Goal: Navigation & Orientation: Find specific page/section

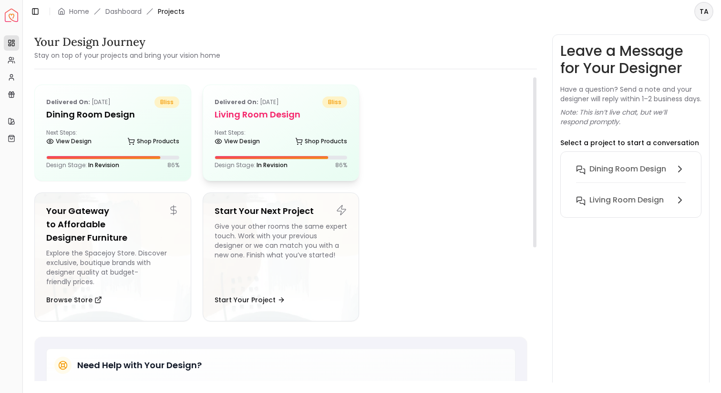
click at [241, 120] on h5 "Living Room design" at bounding box center [281, 114] width 133 height 13
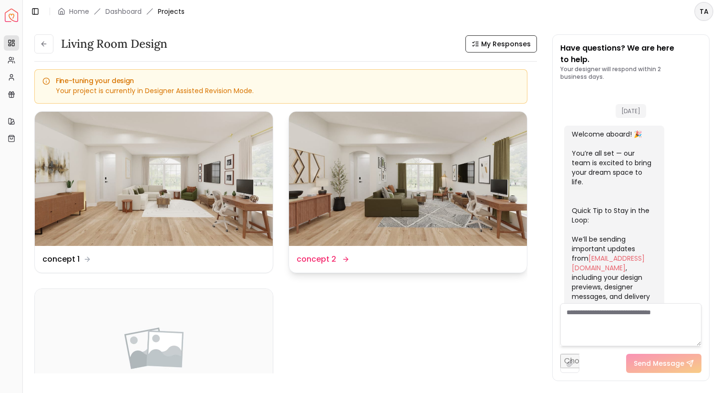
scroll to position [1327, 0]
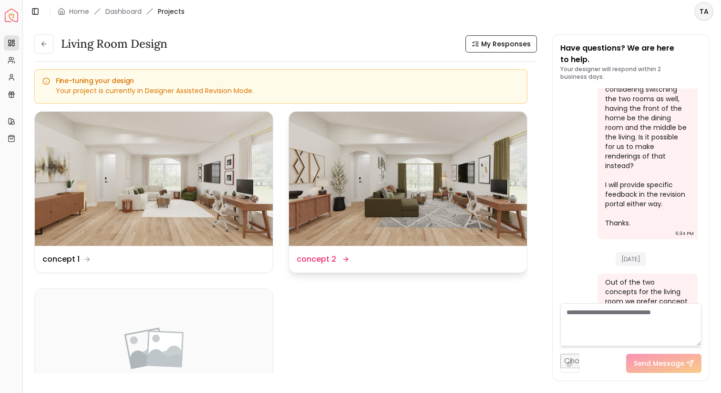
click at [362, 206] on img at bounding box center [408, 179] width 238 height 134
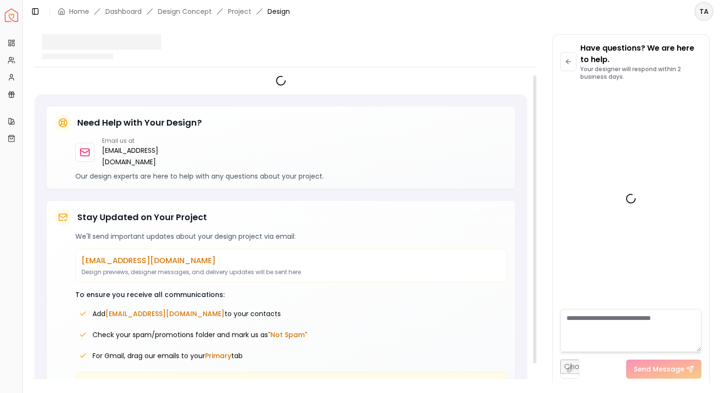
scroll to position [1319, 0]
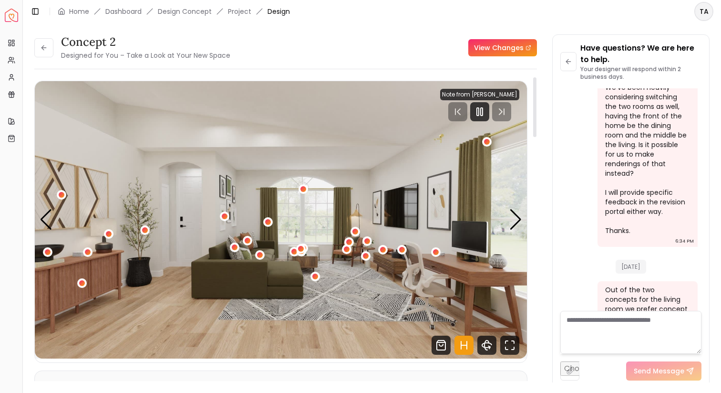
click at [461, 341] on icon "Hotspots Toggle" at bounding box center [461, 345] width 0 height 8
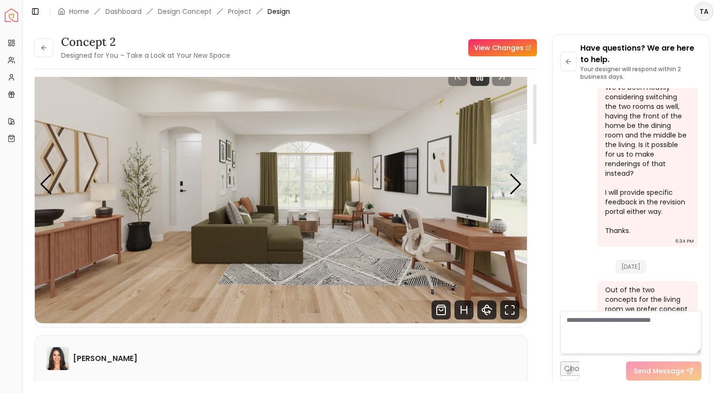
scroll to position [52, 0]
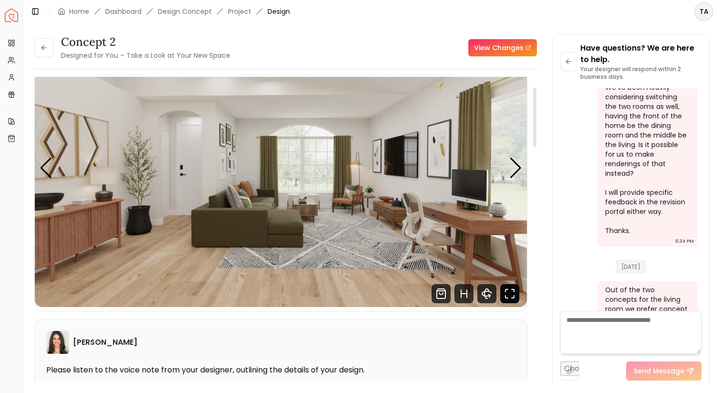
click at [508, 295] on icon "Fullscreen" at bounding box center [509, 293] width 19 height 19
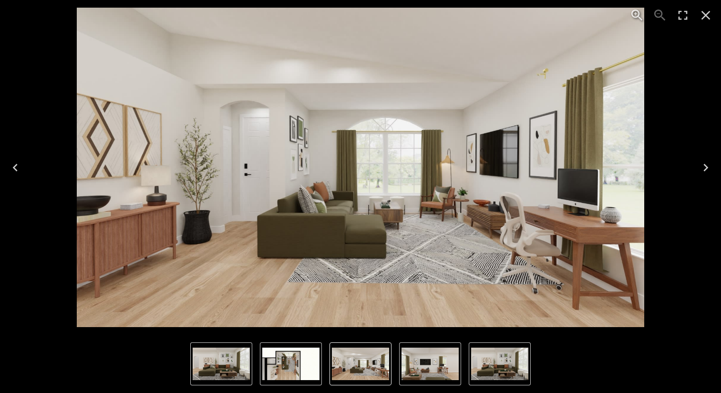
click at [710, 20] on icon "Close" at bounding box center [705, 15] width 15 height 15
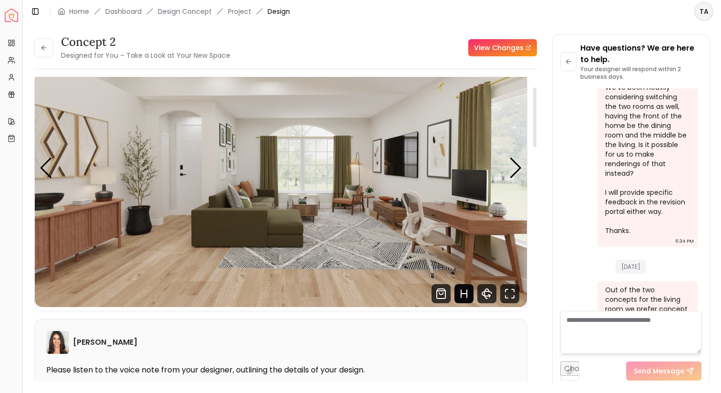
click at [469, 284] on icon "Hotspots Toggle" at bounding box center [464, 293] width 19 height 19
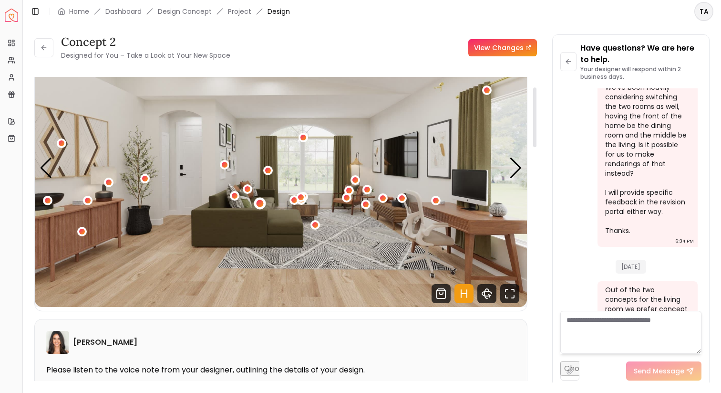
click at [262, 206] on div "1 / 4" at bounding box center [260, 203] width 12 height 12
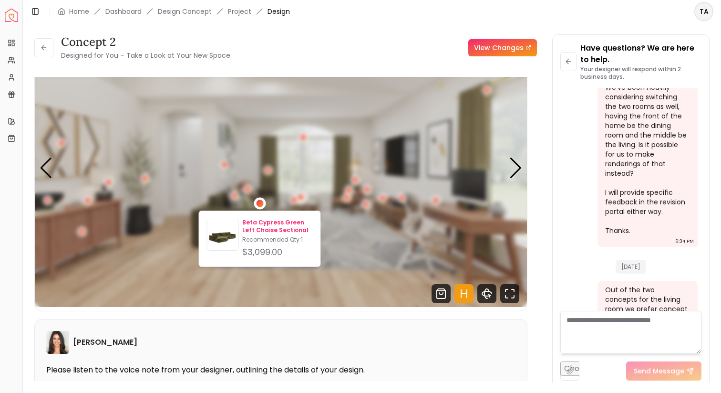
click at [261, 228] on p "Beta Cypress Green Left Chaise Sectional" at bounding box center [277, 225] width 70 height 15
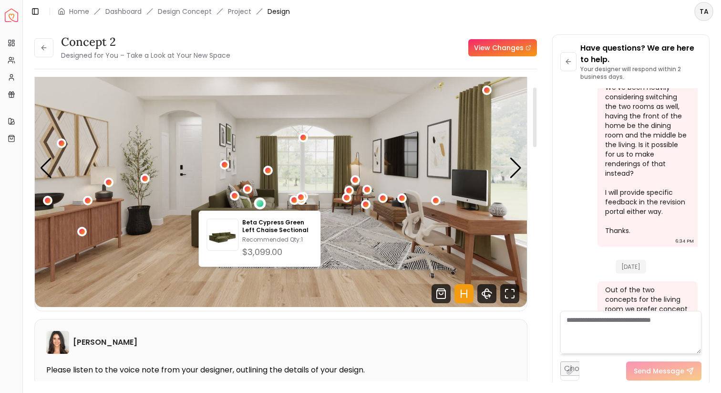
click at [338, 252] on img "1 / 4" at bounding box center [281, 168] width 492 height 277
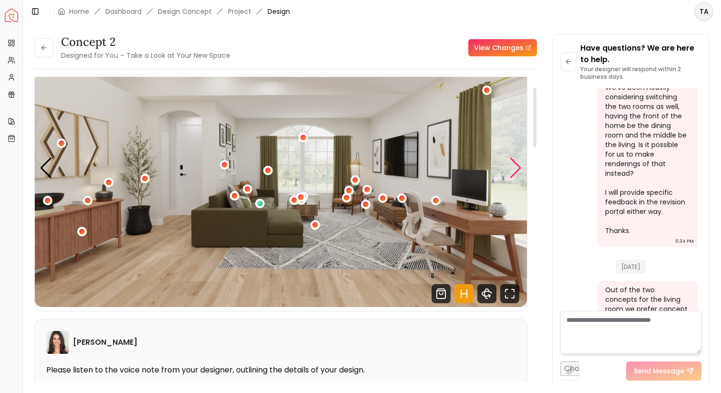
click at [515, 169] on div "Next slide" at bounding box center [515, 167] width 13 height 21
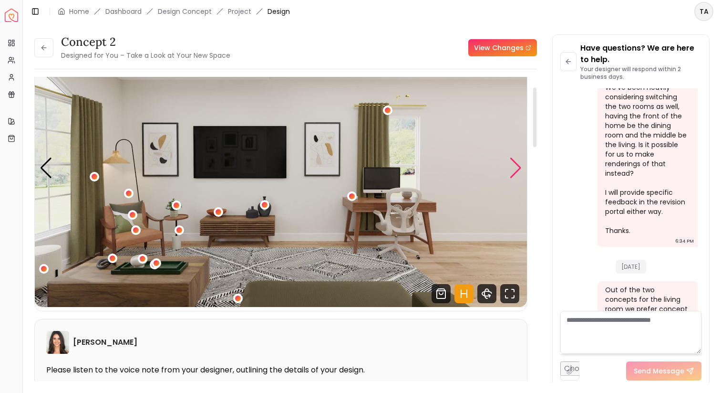
click at [515, 169] on div "Next slide" at bounding box center [515, 167] width 13 height 21
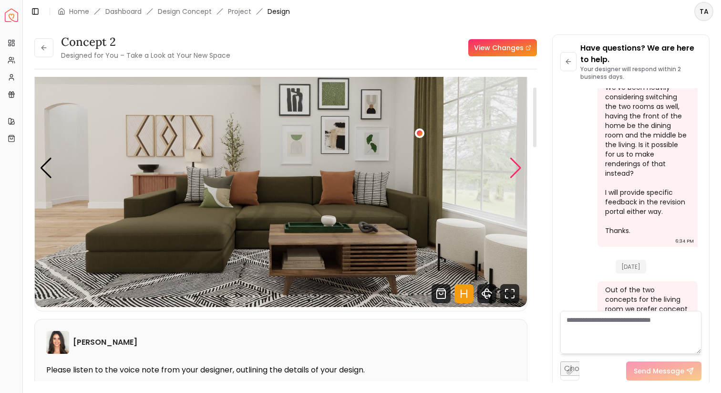
click at [517, 176] on div "Next slide" at bounding box center [515, 167] width 13 height 21
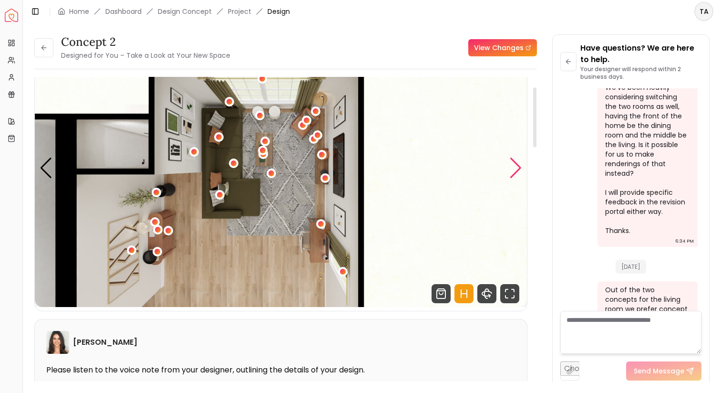
click at [517, 176] on div "Next slide" at bounding box center [515, 167] width 13 height 21
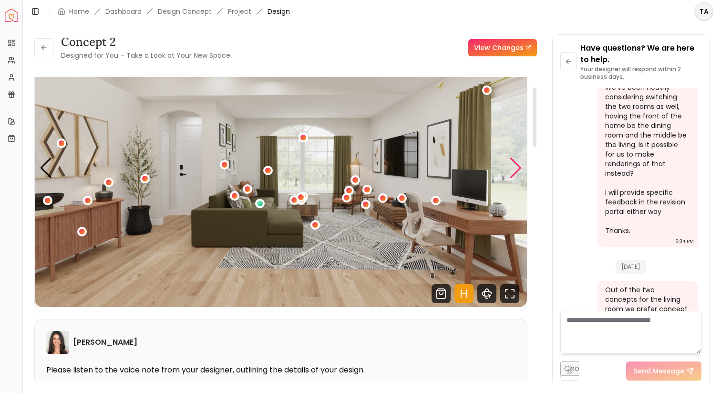
click at [517, 176] on div "Next slide" at bounding box center [515, 167] width 13 height 21
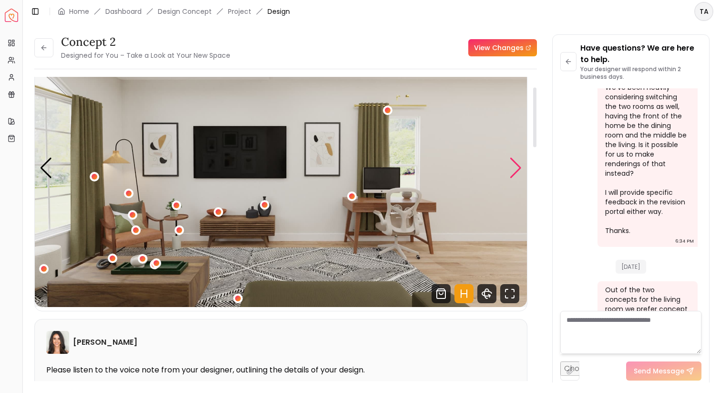
click at [517, 176] on div "Next slide" at bounding box center [515, 167] width 13 height 21
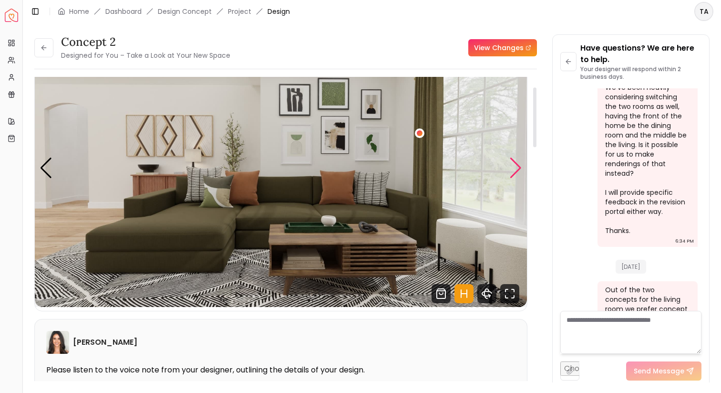
click at [513, 167] on div "Next slide" at bounding box center [515, 167] width 13 height 21
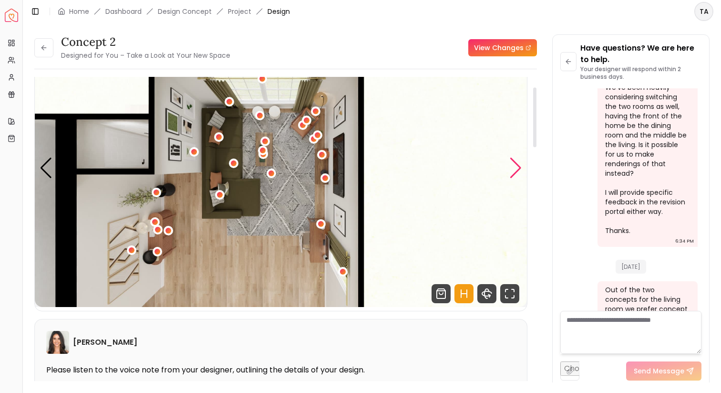
click at [513, 167] on div "Next slide" at bounding box center [515, 167] width 13 height 21
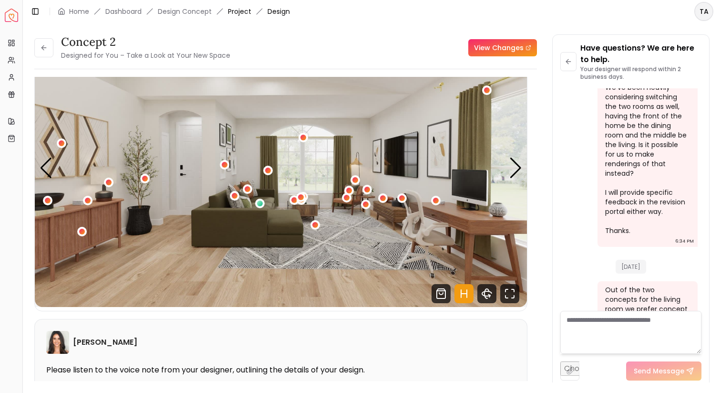
click at [238, 13] on link "Project" at bounding box center [239, 12] width 23 height 10
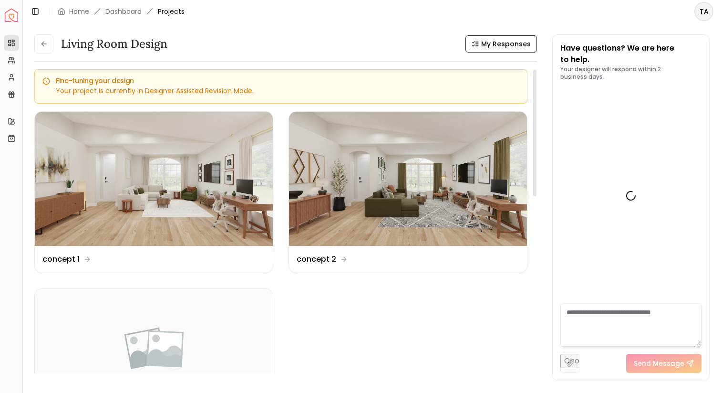
scroll to position [1327, 0]
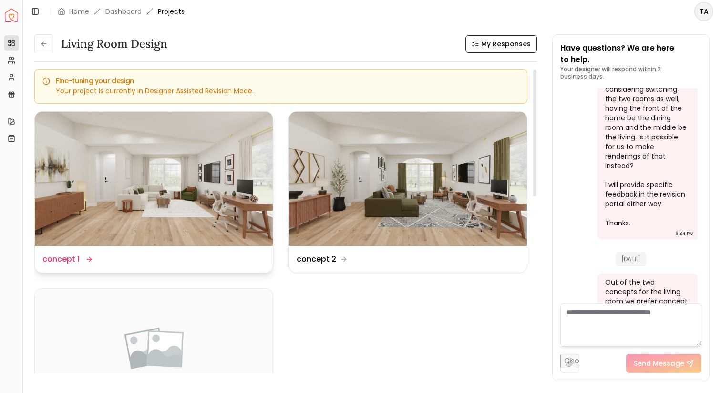
click at [218, 160] on img at bounding box center [154, 179] width 238 height 134
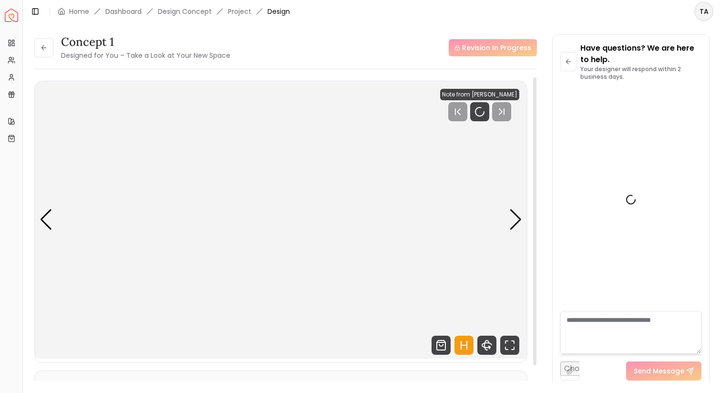
scroll to position [1319, 0]
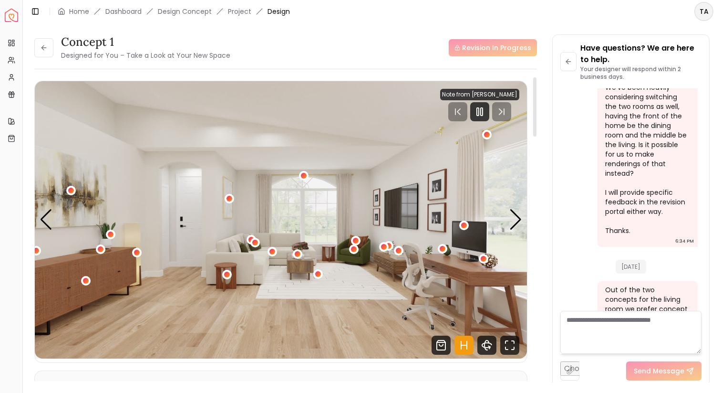
click at [464, 348] on icon "Hotspots Toggle" at bounding box center [464, 344] width 19 height 19
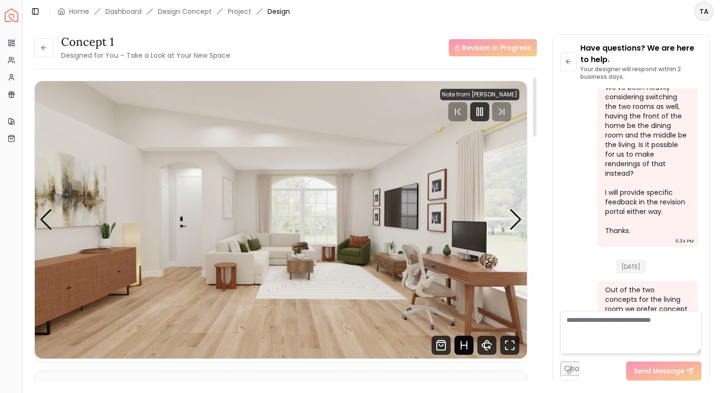
click at [464, 348] on icon "Hotspots Toggle" at bounding box center [464, 344] width 19 height 19
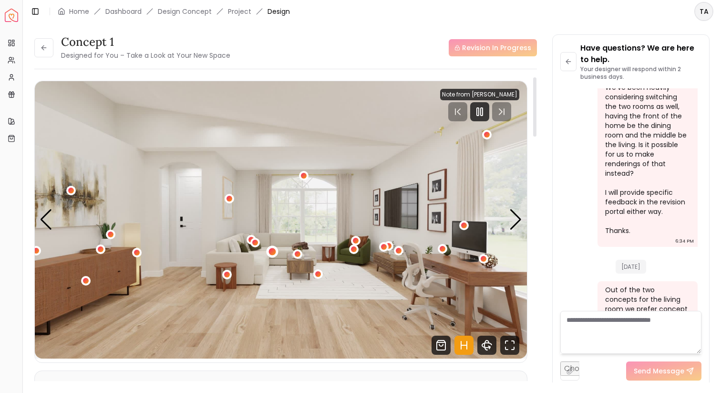
click at [272, 251] on div "1 / 4" at bounding box center [272, 251] width 7 height 7
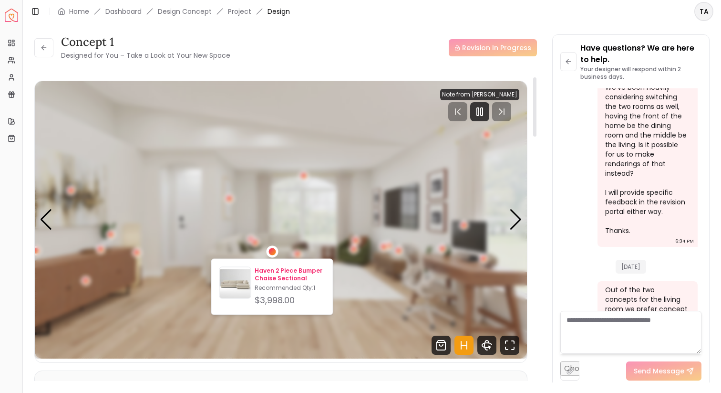
click at [249, 288] on img at bounding box center [235, 284] width 31 height 31
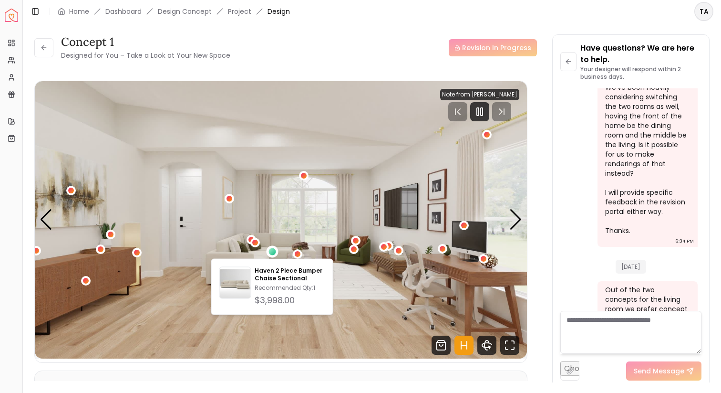
click at [397, 231] on img "1 / 4" at bounding box center [281, 219] width 492 height 277
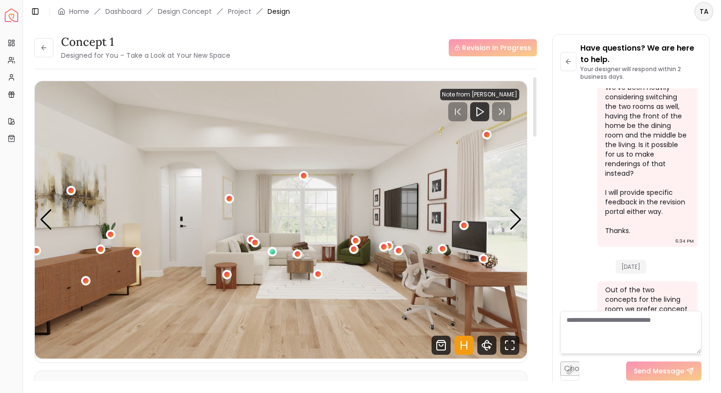
click at [470, 345] on icon "Hotspots Toggle" at bounding box center [464, 344] width 19 height 19
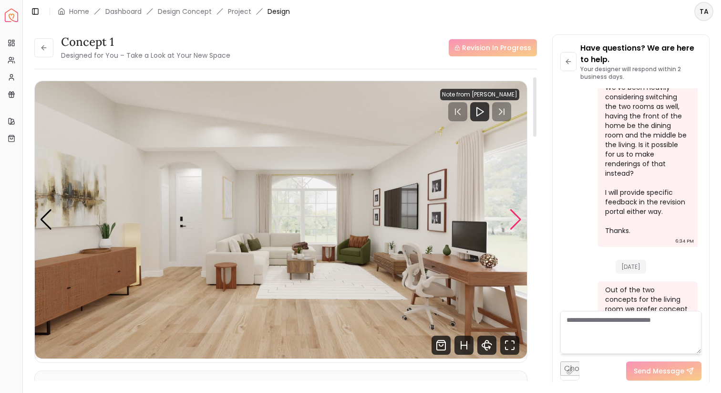
click at [515, 225] on div "Next slide" at bounding box center [515, 219] width 13 height 21
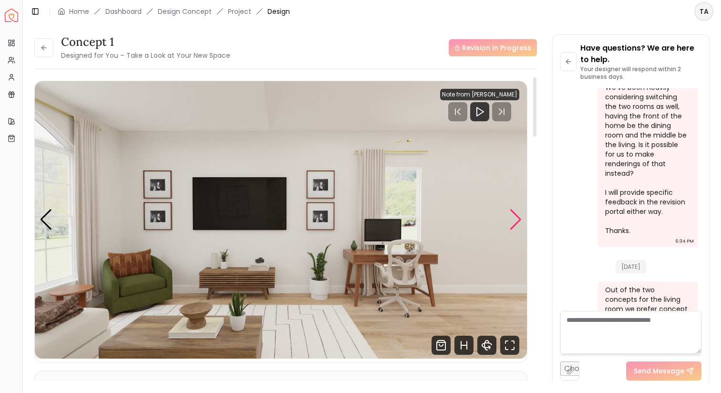
click at [515, 225] on div "Next slide" at bounding box center [515, 219] width 13 height 21
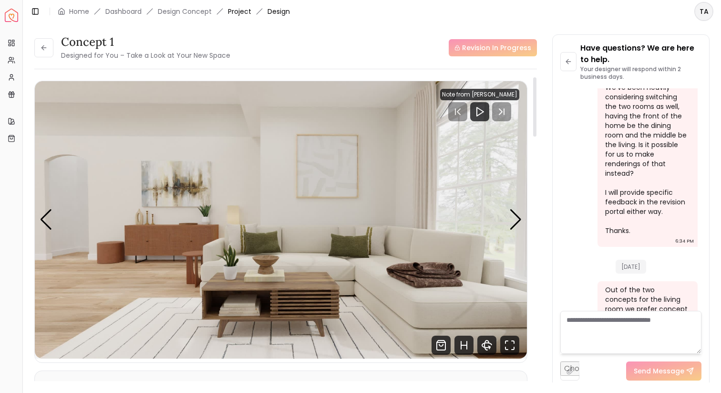
click at [234, 11] on link "Project" at bounding box center [239, 12] width 23 height 10
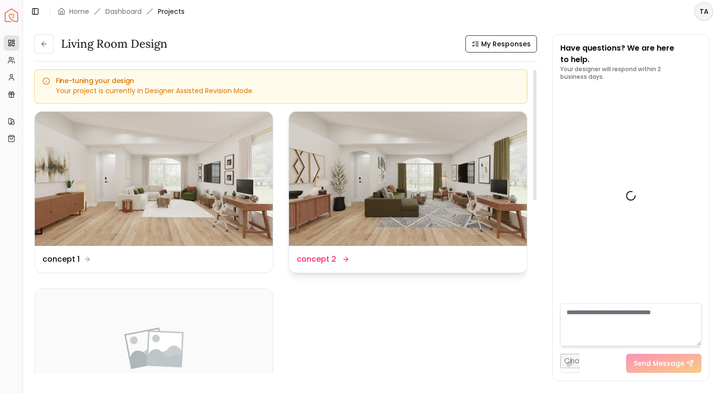
click at [371, 177] on img at bounding box center [408, 179] width 238 height 134
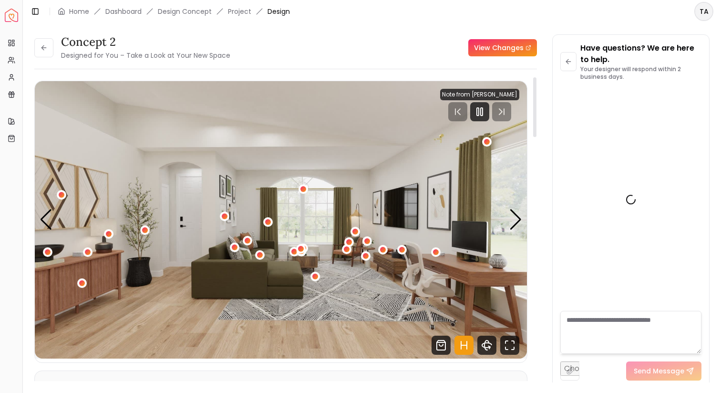
scroll to position [1319, 0]
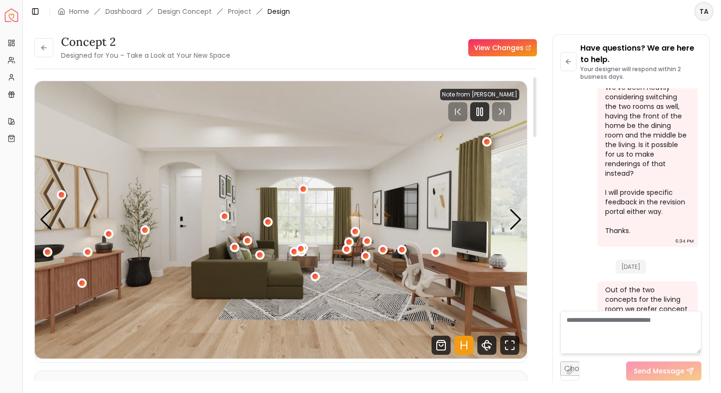
click at [465, 345] on icon "Hotspots Toggle" at bounding box center [464, 344] width 19 height 19
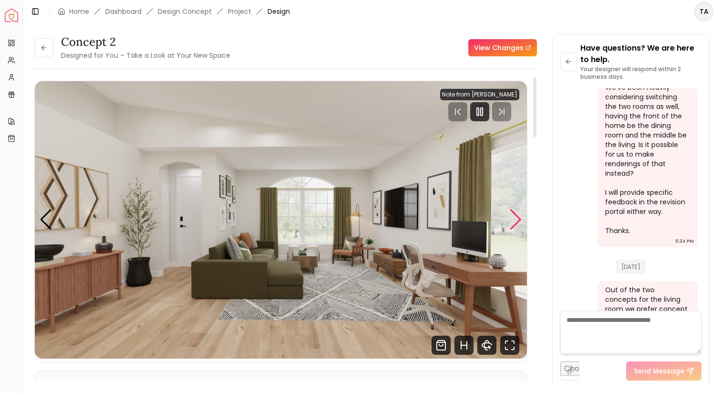
click at [516, 225] on div "Next slide" at bounding box center [515, 219] width 13 height 21
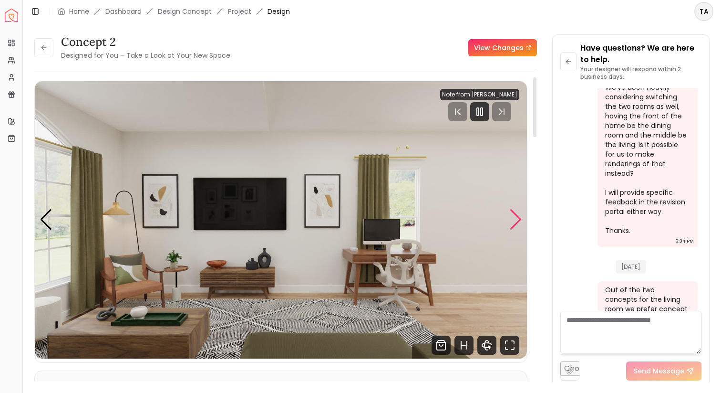
click at [516, 225] on div "Next slide" at bounding box center [515, 219] width 13 height 21
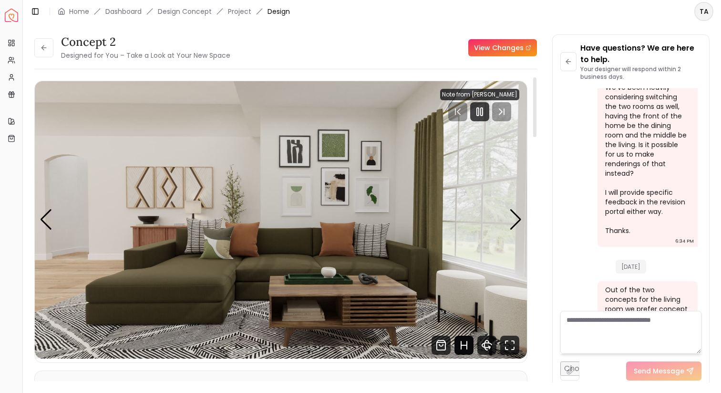
click at [457, 341] on icon "Hotspots Toggle" at bounding box center [464, 344] width 19 height 19
click at [464, 341] on icon "Hotspots Toggle" at bounding box center [464, 344] width 19 height 19
click at [517, 221] on div "Next slide" at bounding box center [515, 219] width 13 height 21
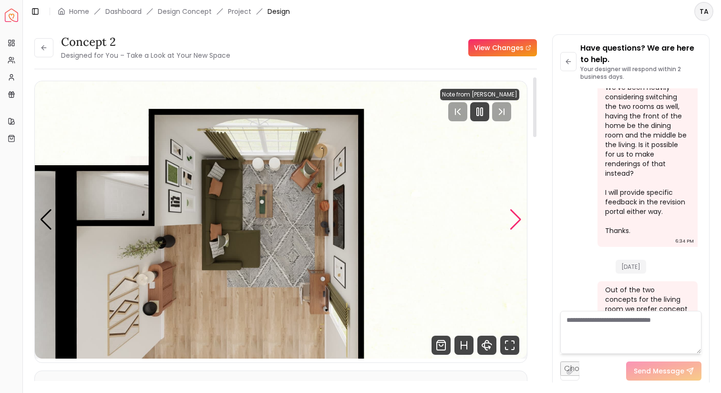
click at [517, 221] on div "Next slide" at bounding box center [515, 219] width 13 height 21
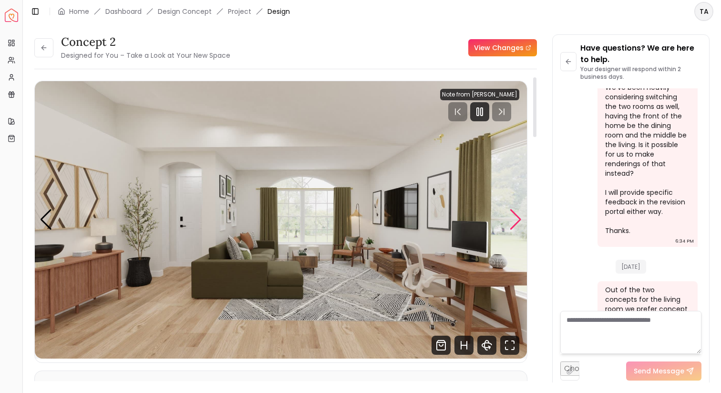
click at [517, 221] on div "Next slide" at bounding box center [515, 219] width 13 height 21
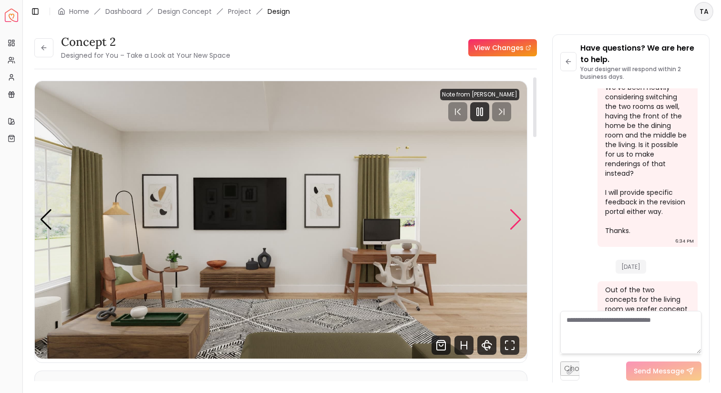
click at [517, 221] on div "Next slide" at bounding box center [515, 219] width 13 height 21
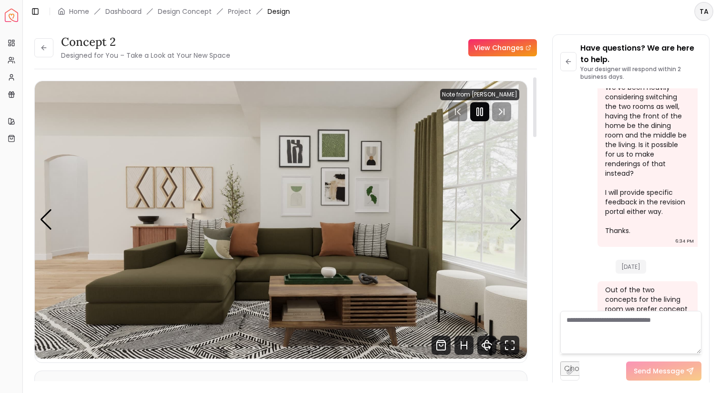
click at [483, 106] on icon "Pause" at bounding box center [479, 111] width 11 height 11
click at [503, 221] on img "3 / 4" at bounding box center [281, 219] width 492 height 277
click at [513, 221] on div "Next slide" at bounding box center [515, 219] width 13 height 21
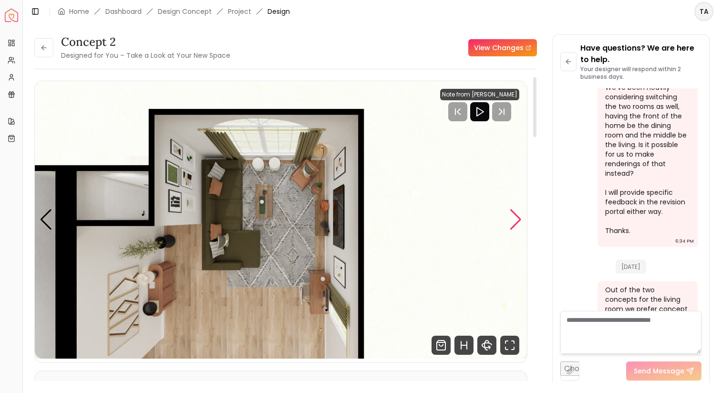
click at [513, 221] on div "Next slide" at bounding box center [515, 219] width 13 height 21
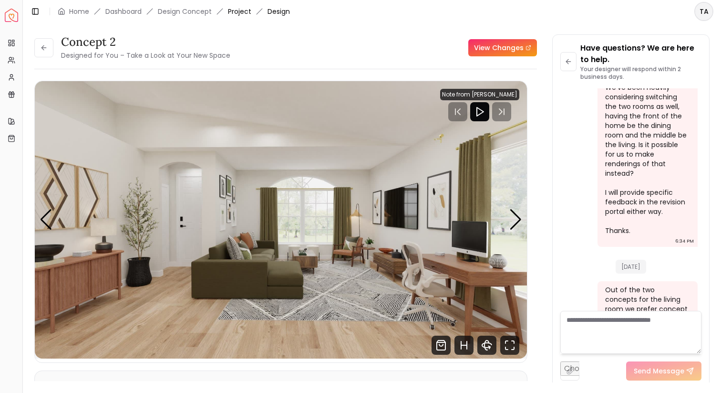
click at [237, 7] on link "Project" at bounding box center [239, 12] width 23 height 10
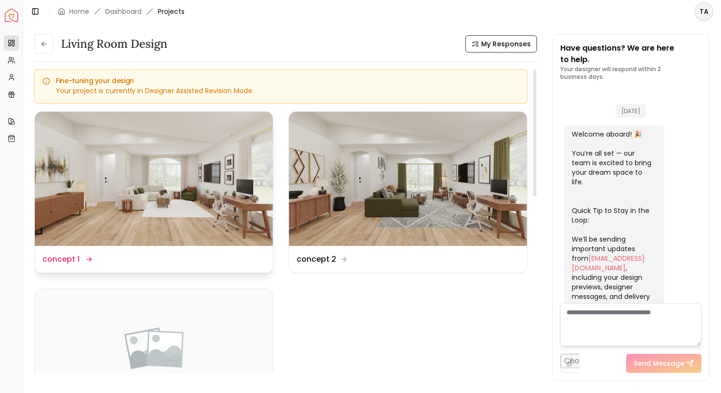
scroll to position [1327, 0]
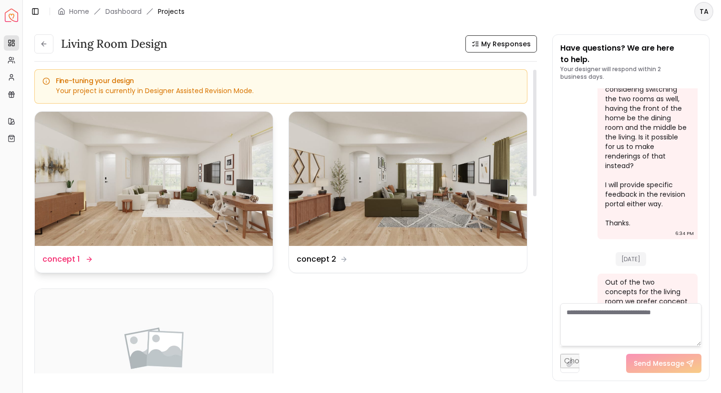
click at [239, 177] on img at bounding box center [154, 179] width 238 height 134
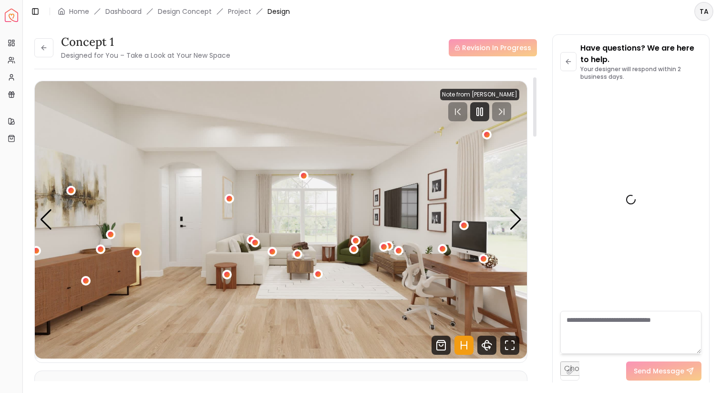
scroll to position [1319, 0]
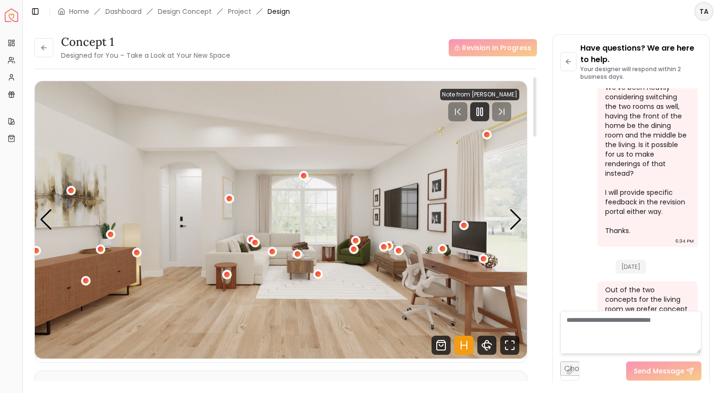
click at [465, 346] on icon "Hotspots Toggle" at bounding box center [464, 344] width 19 height 19
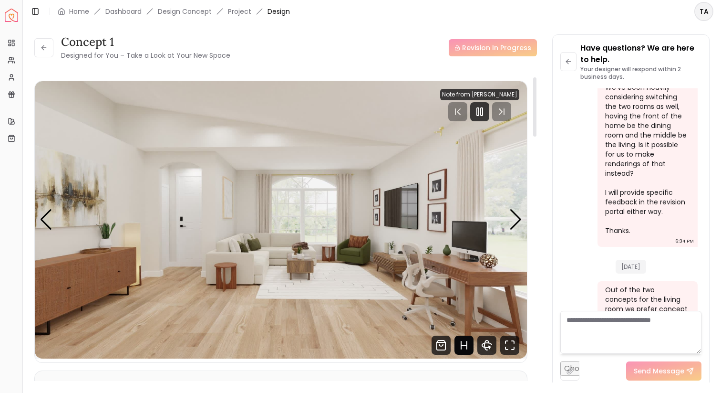
click at [462, 346] on icon "Hotspots Toggle" at bounding box center [464, 344] width 19 height 19
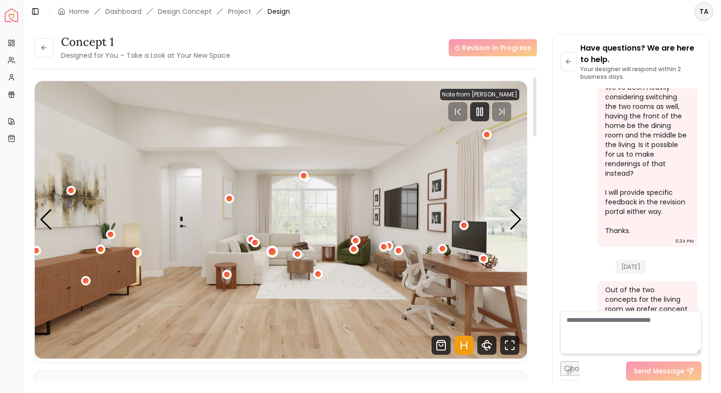
click at [273, 249] on div "1 / 4" at bounding box center [272, 251] width 7 height 7
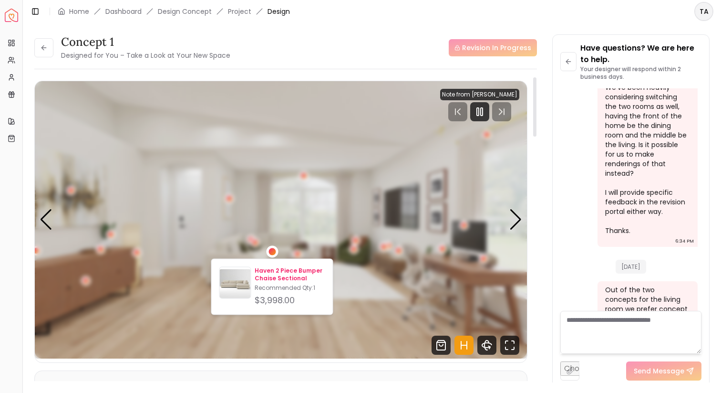
click at [272, 284] on p "Recommended Qty: 1" at bounding box center [290, 288] width 70 height 8
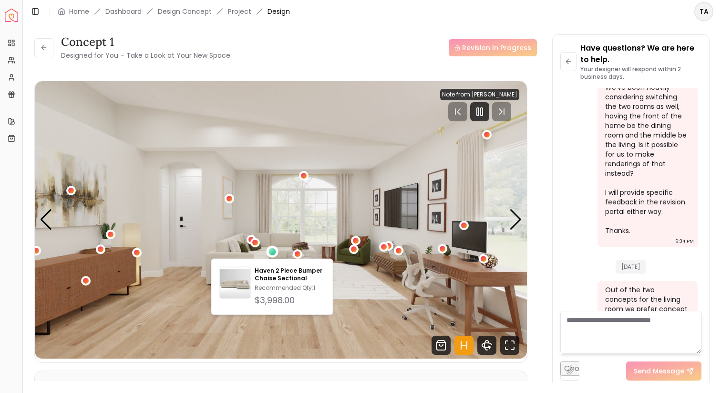
click at [296, 185] on img "1 / 4" at bounding box center [281, 219] width 492 height 277
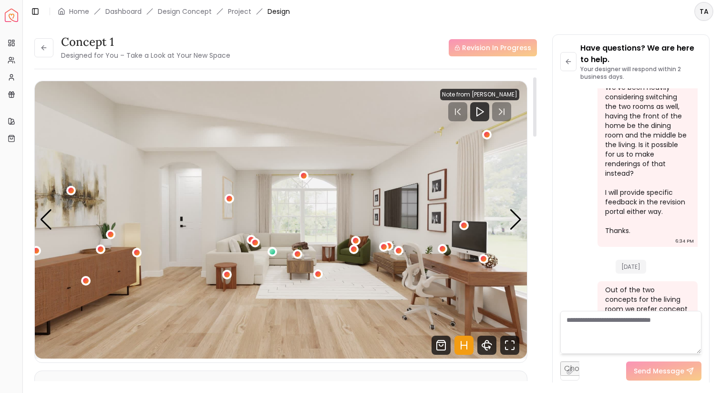
click at [468, 338] on icon "Hotspots Toggle" at bounding box center [464, 344] width 19 height 19
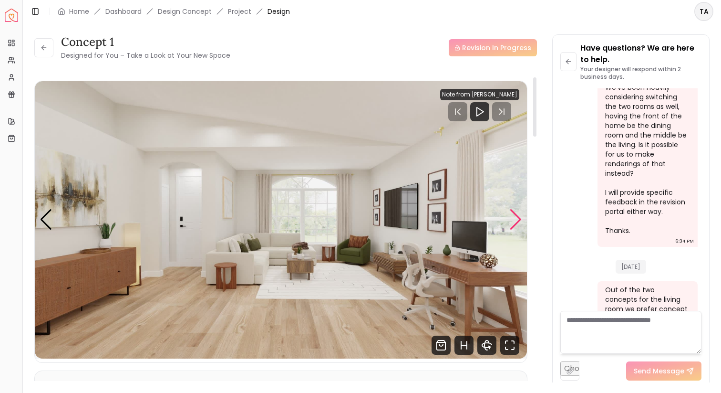
click at [516, 222] on div "Next slide" at bounding box center [515, 219] width 13 height 21
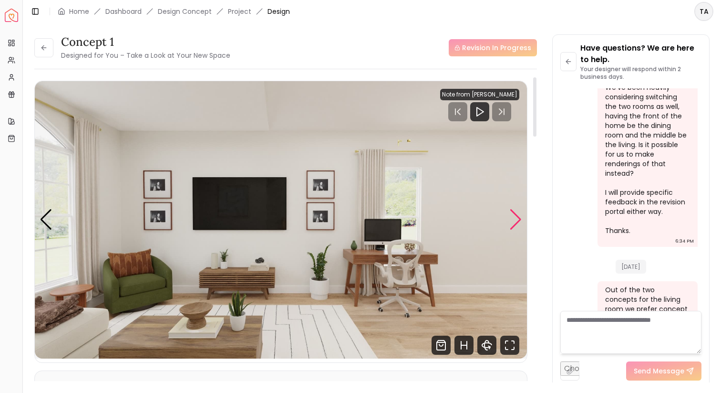
click at [516, 222] on div "Next slide" at bounding box center [515, 219] width 13 height 21
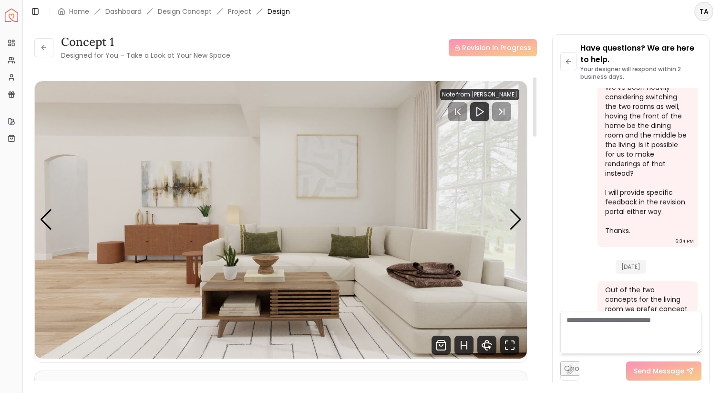
click at [39, 218] on img "3 / 4" at bounding box center [281, 219] width 492 height 277
click at [48, 219] on div "Previous slide" at bounding box center [46, 219] width 13 height 21
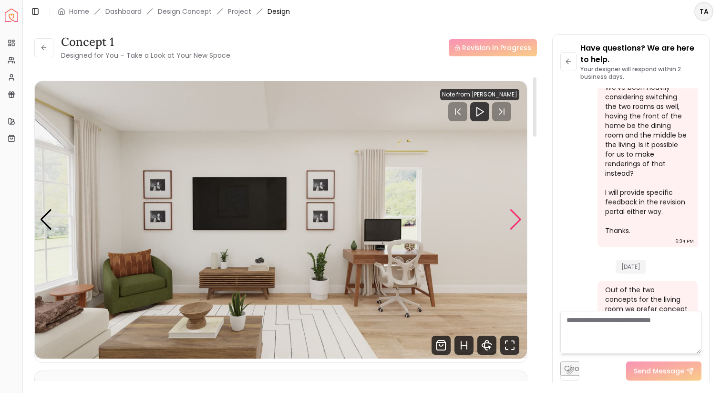
click at [516, 215] on div "Next slide" at bounding box center [515, 219] width 13 height 21
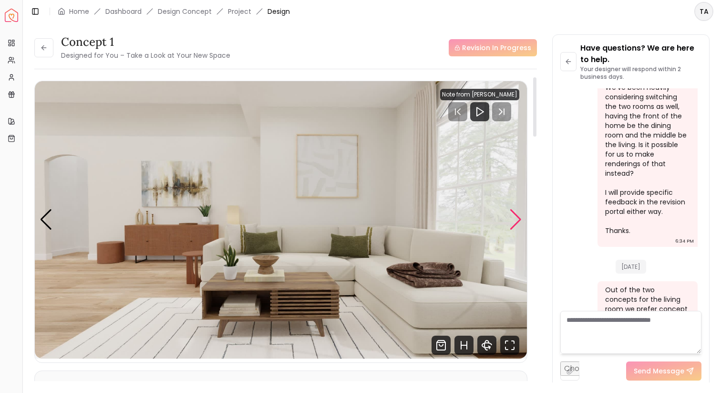
scroll to position [1, 0]
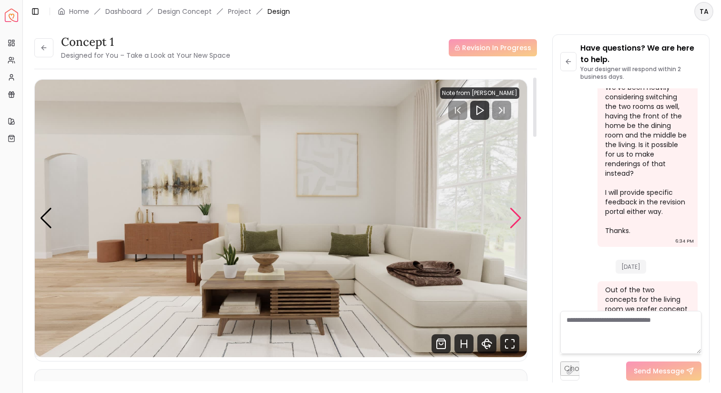
click at [518, 216] on div "Next slide" at bounding box center [515, 217] width 13 height 21
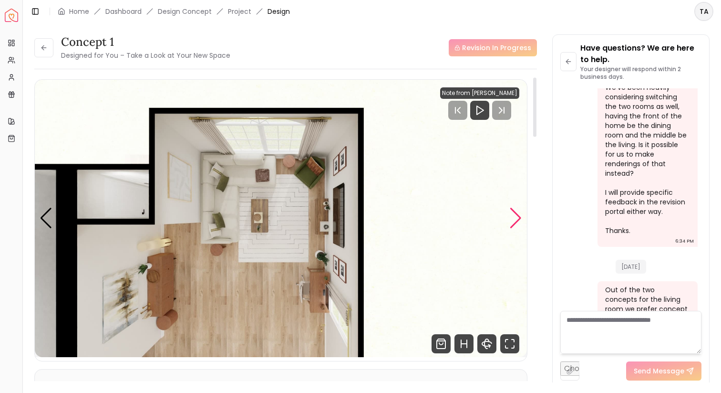
click at [518, 216] on div "Next slide" at bounding box center [515, 217] width 13 height 21
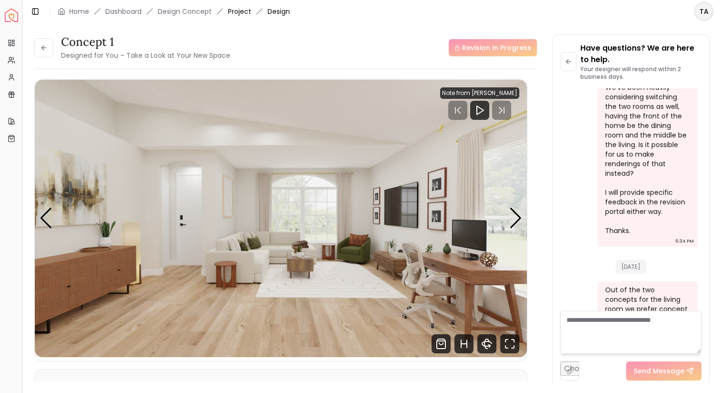
click at [240, 15] on link "Project" at bounding box center [239, 12] width 23 height 10
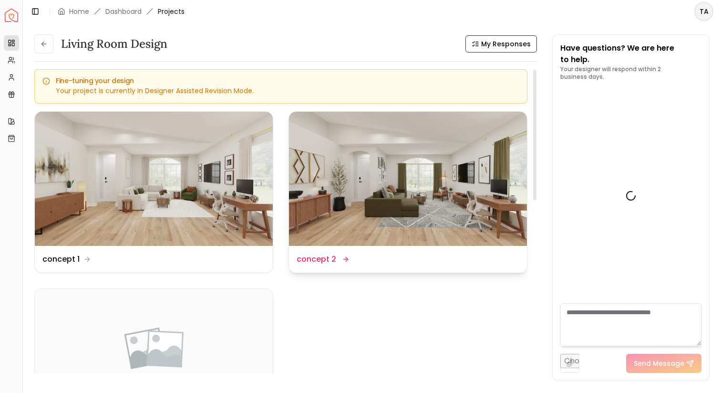
click at [408, 192] on img at bounding box center [408, 179] width 238 height 134
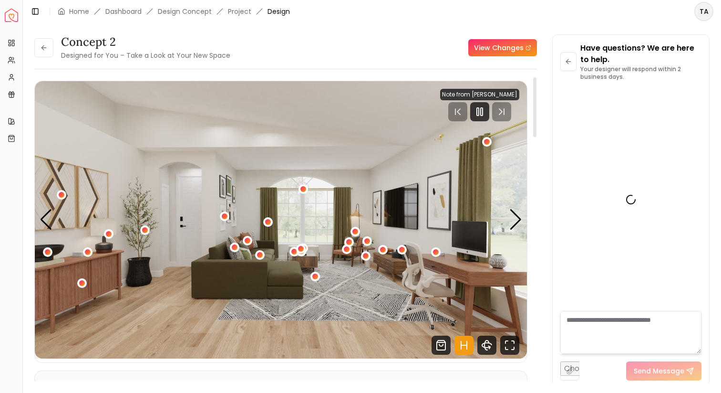
scroll to position [1319, 0]
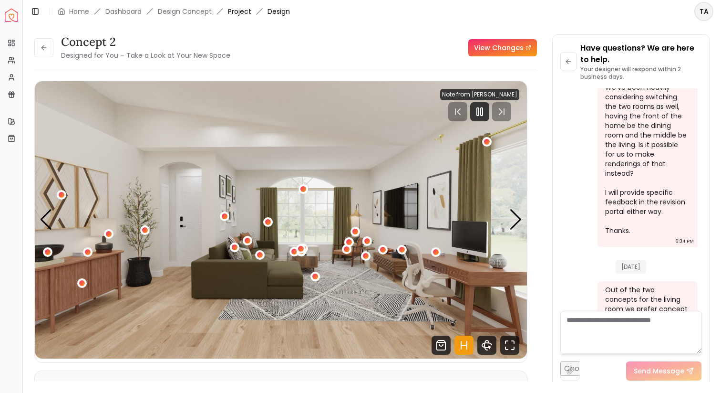
click at [247, 10] on link "Project" at bounding box center [239, 12] width 23 height 10
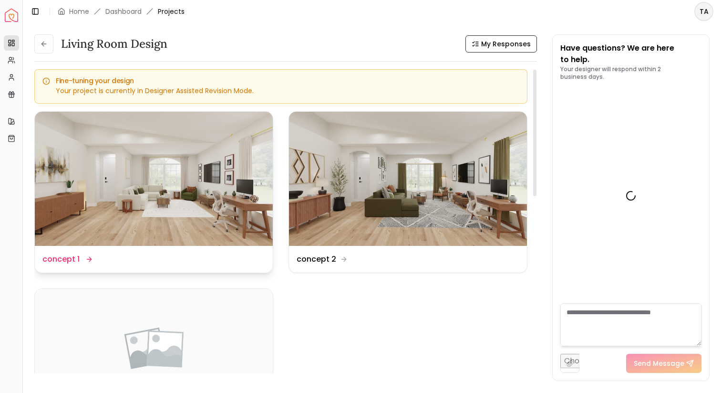
click at [219, 193] on img at bounding box center [154, 179] width 238 height 134
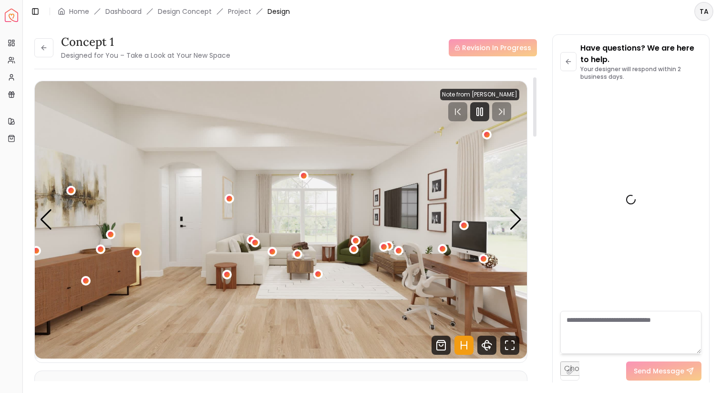
scroll to position [1319, 0]
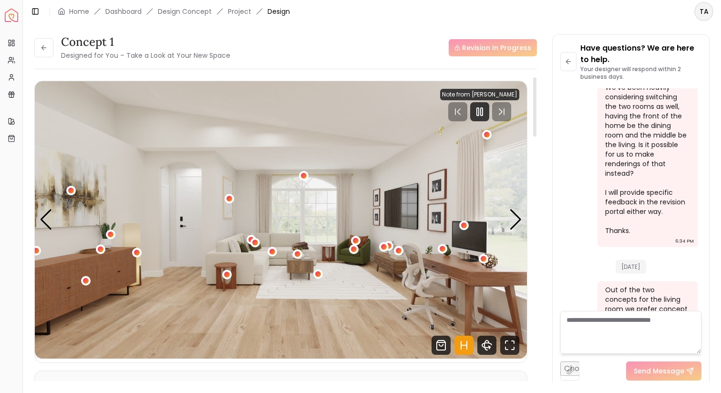
click at [507, 229] on img "1 / 4" at bounding box center [281, 219] width 492 height 277
click at [509, 227] on div "Next slide" at bounding box center [515, 219] width 13 height 21
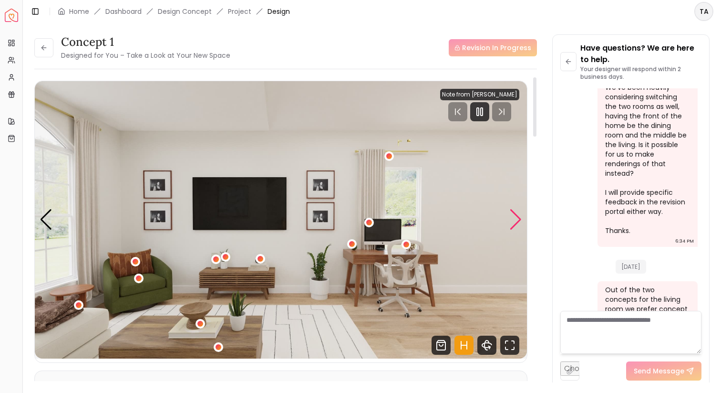
click at [509, 227] on div "Next slide" at bounding box center [515, 219] width 13 height 21
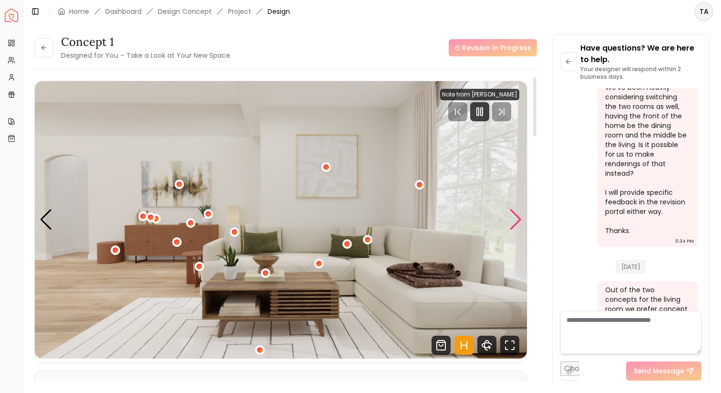
click at [515, 225] on div "Next slide" at bounding box center [515, 219] width 13 height 21
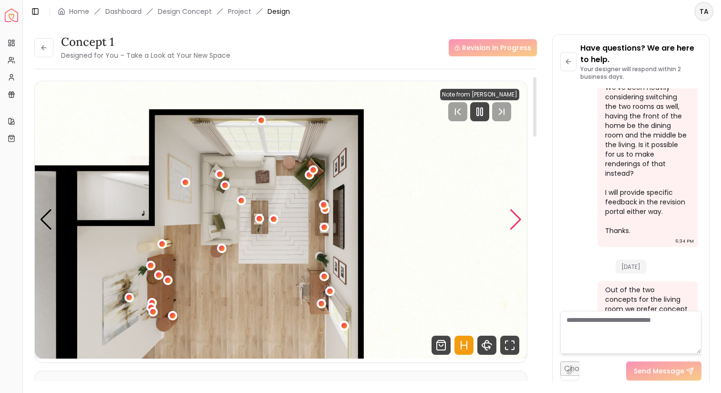
click at [517, 220] on div "Next slide" at bounding box center [515, 219] width 13 height 21
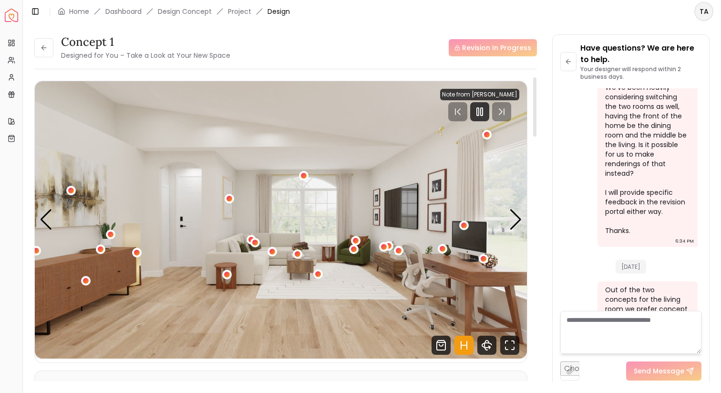
click at [465, 343] on icon "Hotspots Toggle" at bounding box center [464, 344] width 19 height 19
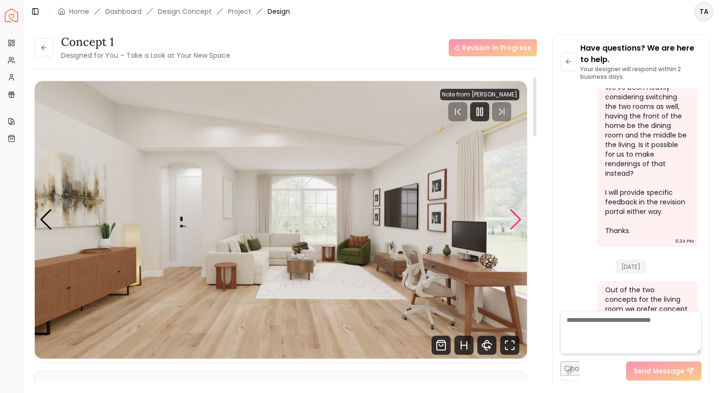
click at [517, 216] on div "Next slide" at bounding box center [515, 219] width 13 height 21
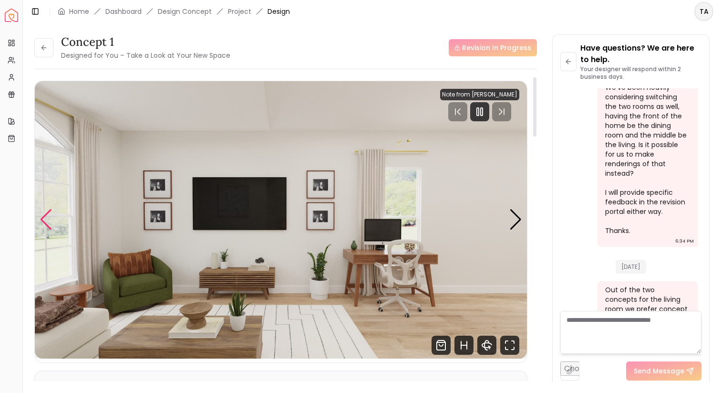
click at [47, 219] on div "Previous slide" at bounding box center [46, 219] width 13 height 21
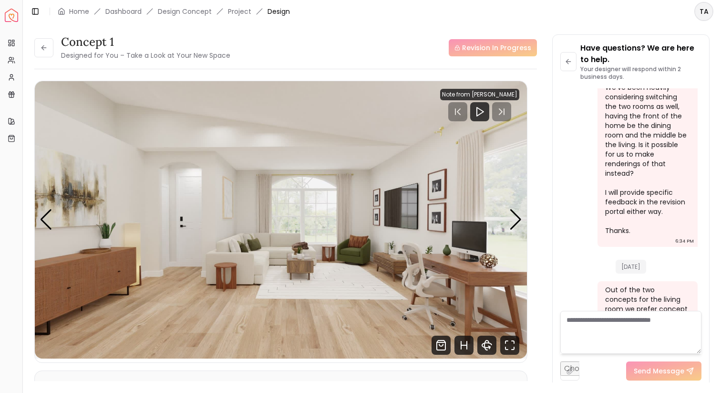
click at [220, 14] on icon "breadcrumb" at bounding box center [220, 11] width 7 height 7
click at [237, 14] on link "Project" at bounding box center [239, 12] width 23 height 10
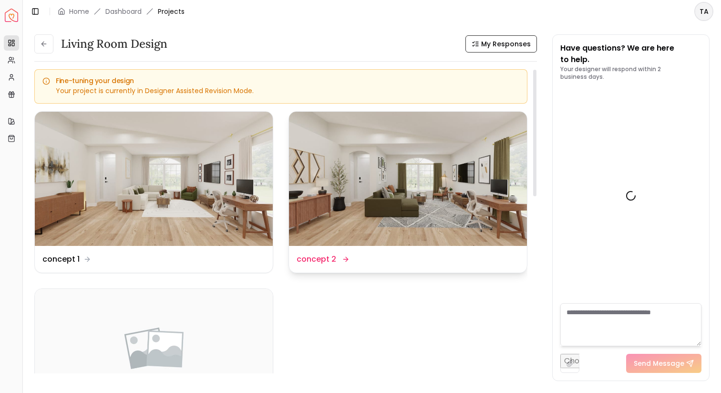
scroll to position [1327, 0]
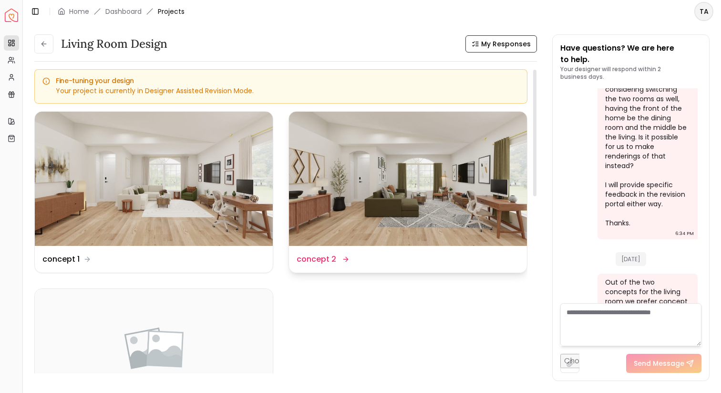
click at [382, 215] on img at bounding box center [408, 179] width 238 height 134
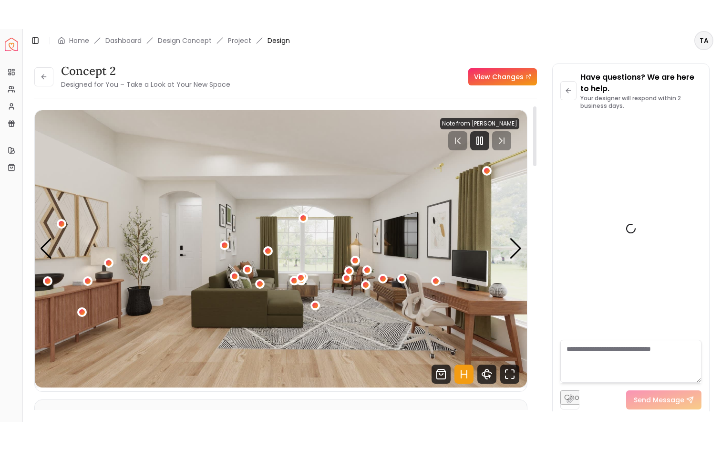
scroll to position [1319, 0]
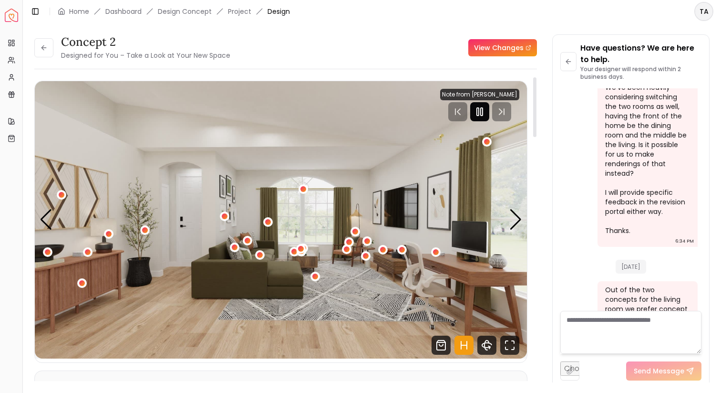
click at [475, 118] on div at bounding box center [479, 111] width 19 height 19
click at [457, 343] on icon "Hotspots Toggle" at bounding box center [464, 344] width 19 height 19
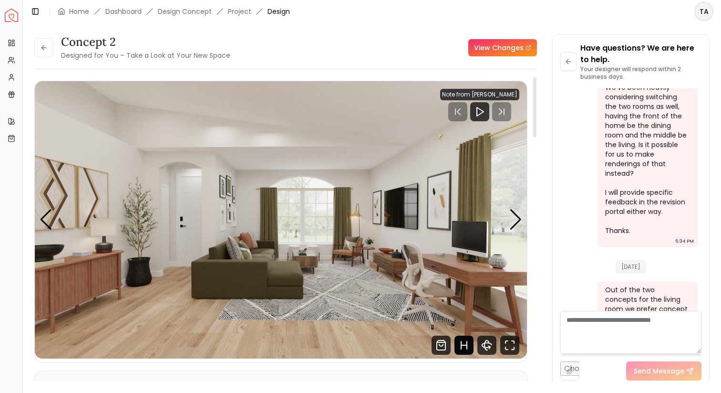
click at [465, 341] on icon "Hotspots Toggle" at bounding box center [464, 344] width 19 height 19
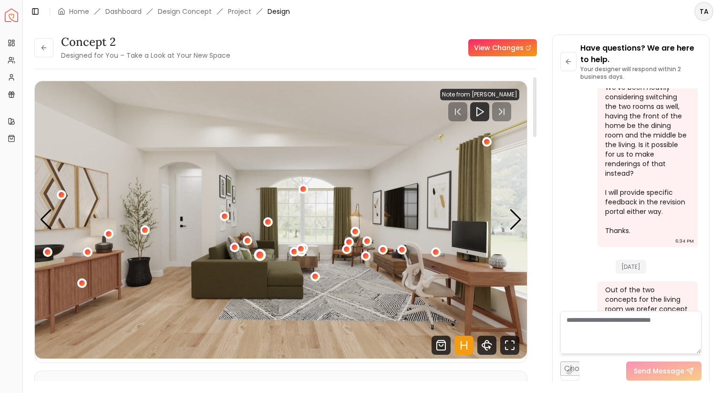
click at [257, 252] on div "1 / 4" at bounding box center [260, 255] width 12 height 12
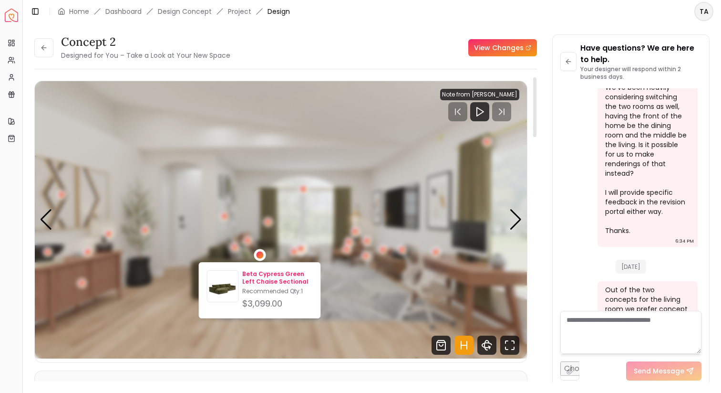
click at [274, 273] on p "Beta Cypress Green Left Chaise Sectional" at bounding box center [277, 277] width 70 height 15
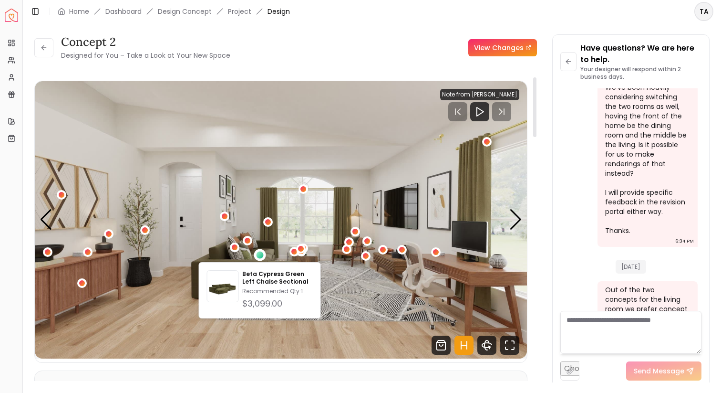
click at [422, 220] on img "1 / 4" at bounding box center [281, 219] width 492 height 277
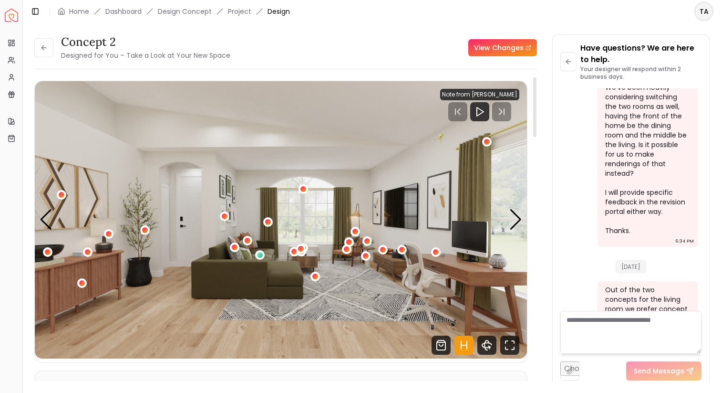
click at [465, 340] on icon "Hotspots Toggle" at bounding box center [464, 344] width 19 height 19
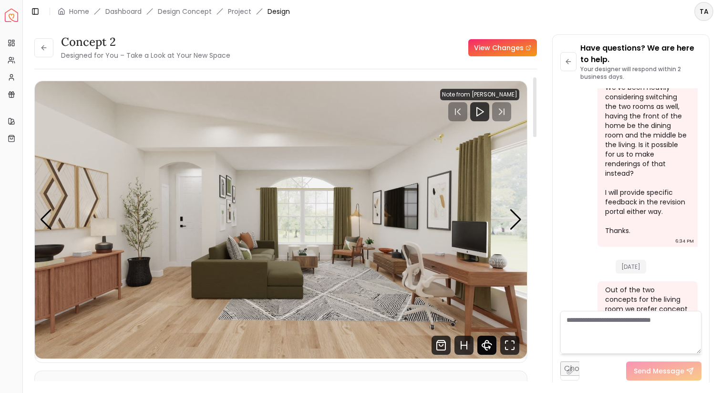
click at [484, 347] on icon "360 View" at bounding box center [487, 344] width 10 height 5
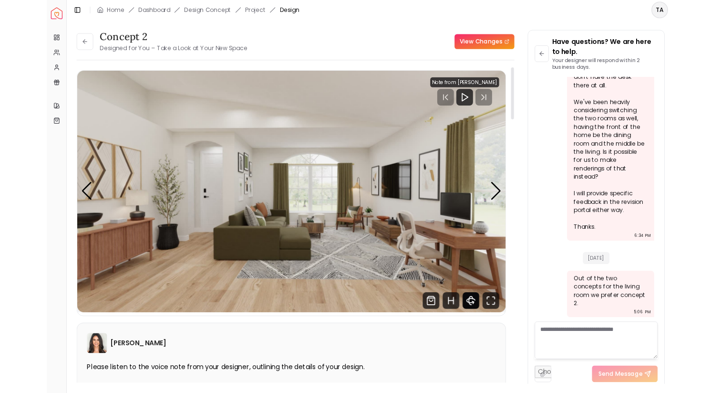
scroll to position [1261, 0]
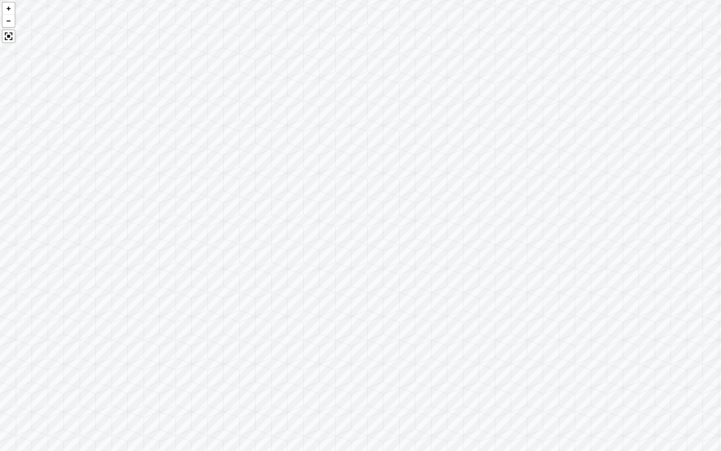
drag, startPoint x: 229, startPoint y: 284, endPoint x: 524, endPoint y: 274, distance: 294.4
click at [523, 274] on div at bounding box center [360, 225] width 721 height 451
drag, startPoint x: 248, startPoint y: 263, endPoint x: 549, endPoint y: 200, distance: 307.5
click at [549, 200] on div at bounding box center [360, 225] width 721 height 451
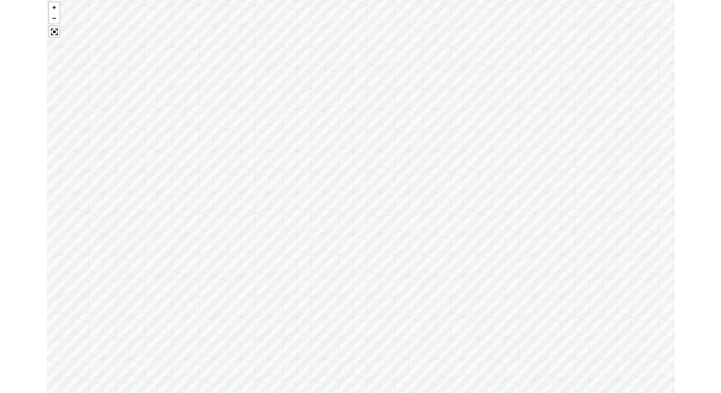
scroll to position [1319, 0]
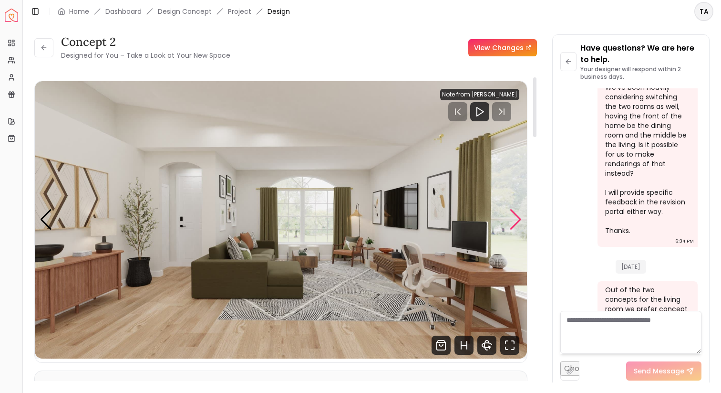
click at [517, 216] on div "Next slide" at bounding box center [515, 219] width 13 height 21
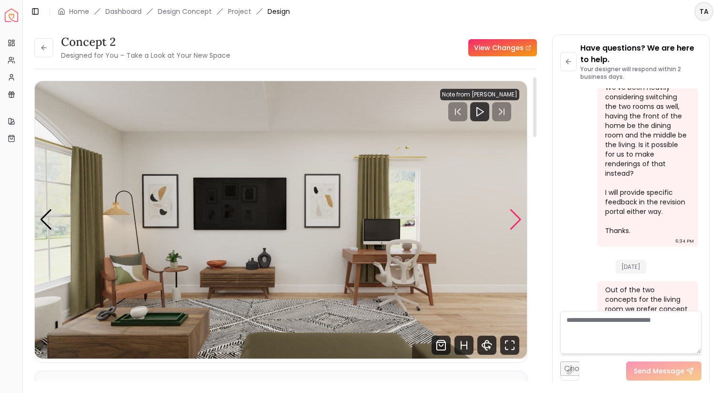
click at [517, 216] on div "Next slide" at bounding box center [515, 219] width 13 height 21
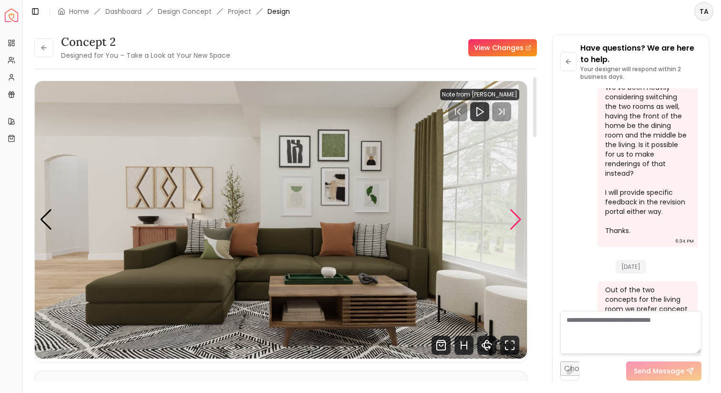
click at [517, 216] on div "Next slide" at bounding box center [515, 219] width 13 height 21
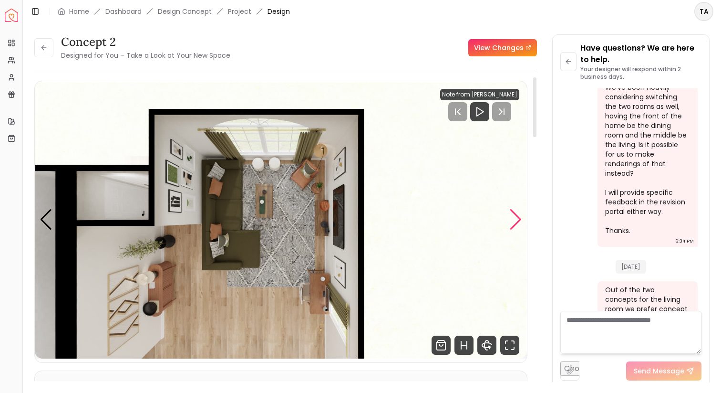
click at [517, 216] on div "Next slide" at bounding box center [515, 219] width 13 height 21
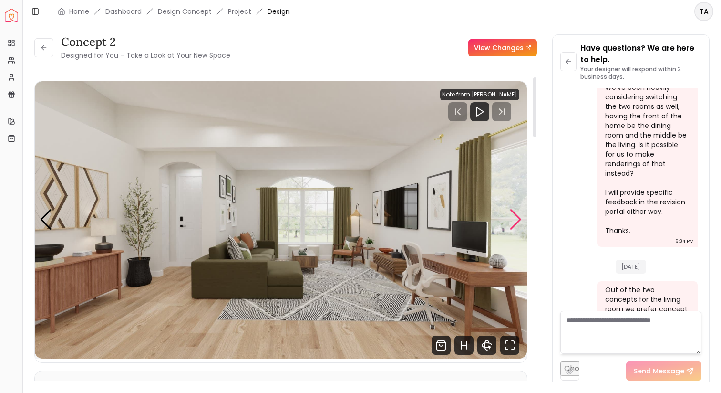
click at [519, 217] on div "Next slide" at bounding box center [515, 219] width 13 height 21
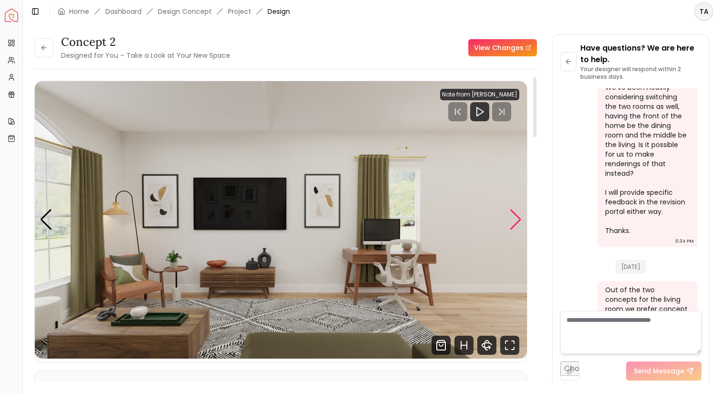
click at [519, 217] on div "Next slide" at bounding box center [515, 219] width 13 height 21
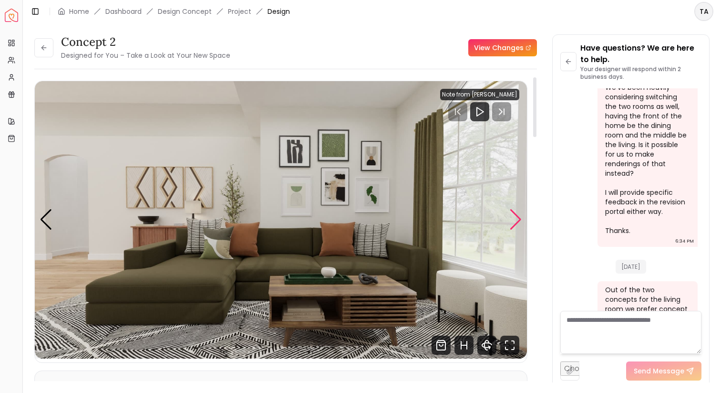
click at [519, 217] on div "Next slide" at bounding box center [515, 219] width 13 height 21
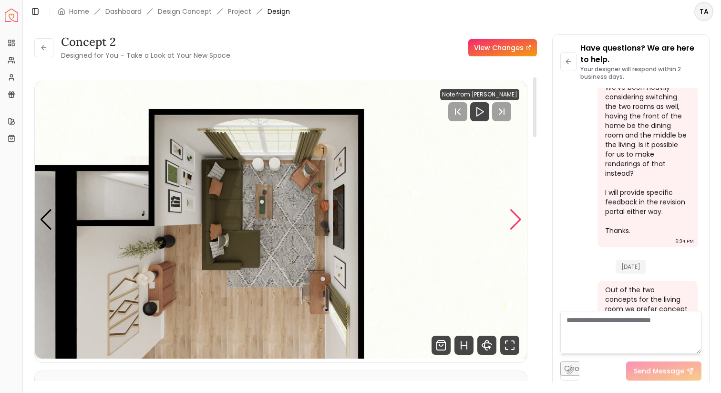
click at [519, 216] on div "Next slide" at bounding box center [515, 219] width 13 height 21
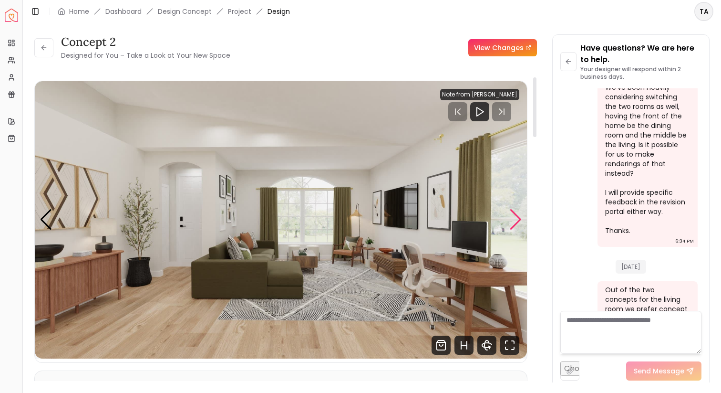
click at [512, 221] on div "Next slide" at bounding box center [515, 219] width 13 height 21
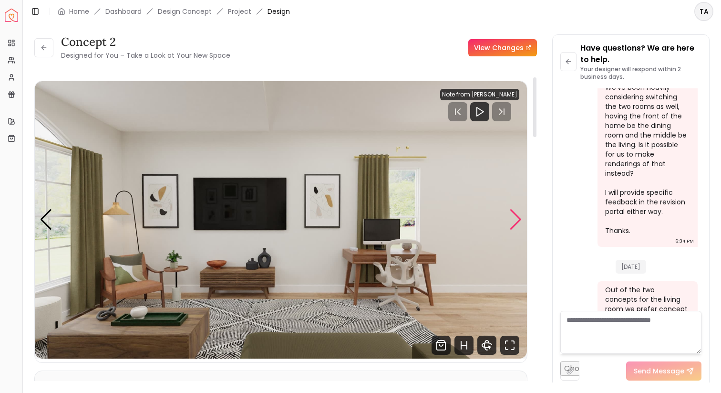
click at [512, 221] on div "Next slide" at bounding box center [515, 219] width 13 height 21
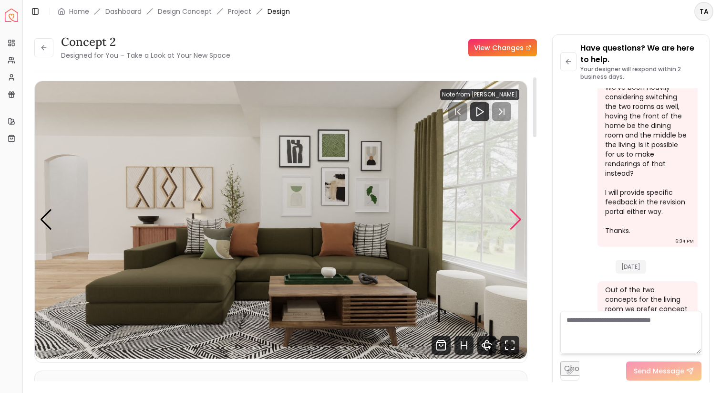
click at [512, 221] on div "Next slide" at bounding box center [515, 219] width 13 height 21
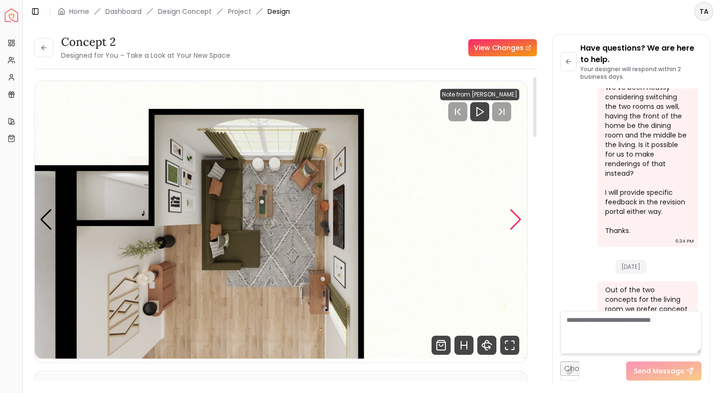
click at [512, 221] on div "Next slide" at bounding box center [515, 219] width 13 height 21
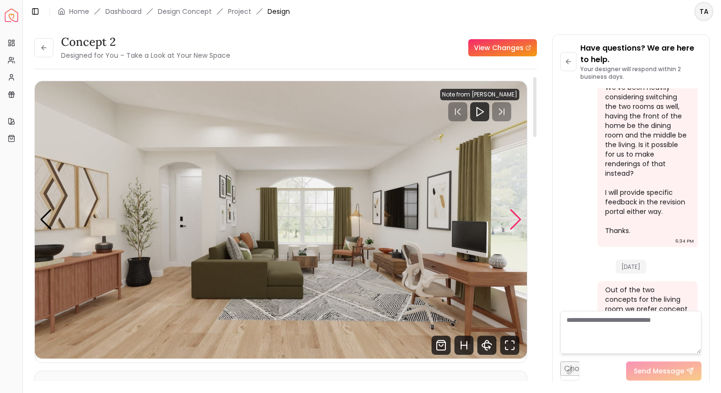
click at [512, 221] on div "Next slide" at bounding box center [515, 219] width 13 height 21
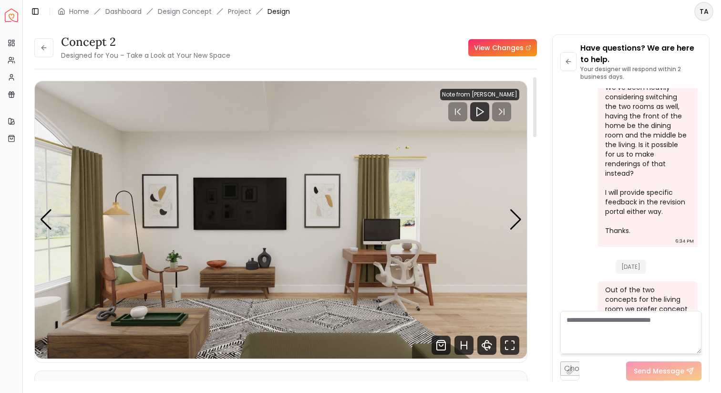
click at [54, 217] on img "2 / 4" at bounding box center [281, 219] width 492 height 277
click at [47, 218] on div "Previous slide" at bounding box center [46, 219] width 13 height 21
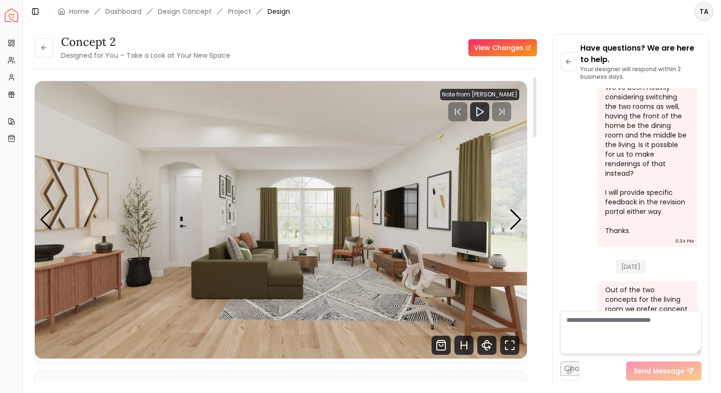
click at [284, 267] on img "1 / 4" at bounding box center [281, 219] width 492 height 277
click at [517, 214] on div "Next slide" at bounding box center [515, 219] width 13 height 21
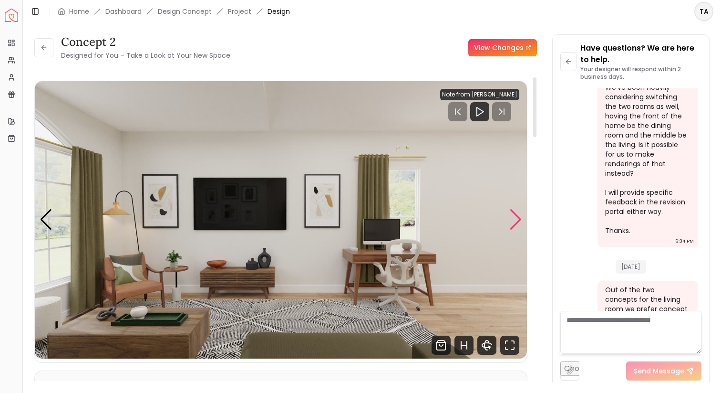
click at [517, 215] on div "Next slide" at bounding box center [515, 219] width 13 height 21
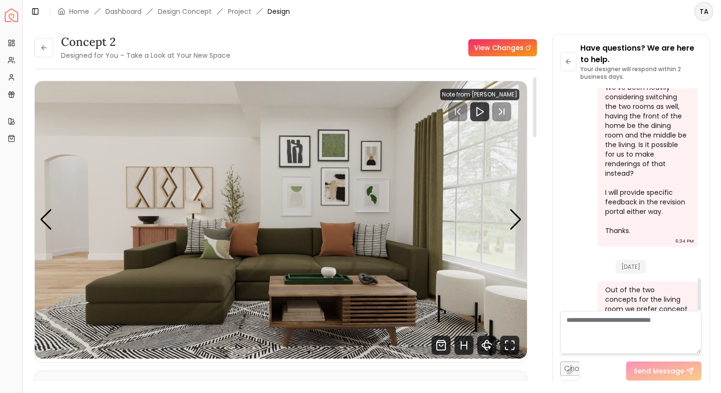
click at [523, 218] on img "3 / 4" at bounding box center [281, 219] width 492 height 277
click at [521, 218] on div "Next slide" at bounding box center [515, 219] width 13 height 21
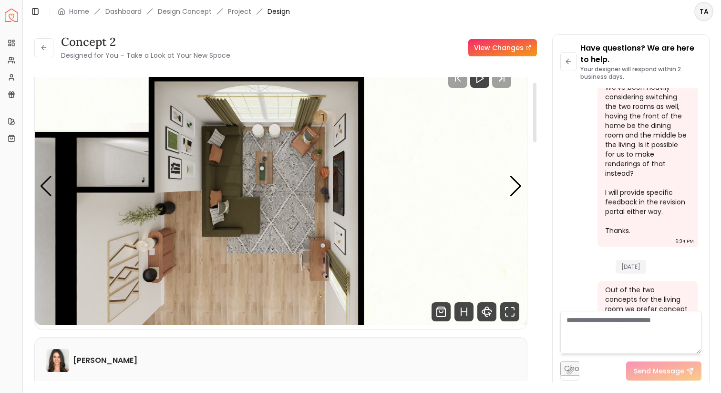
scroll to position [41, 0]
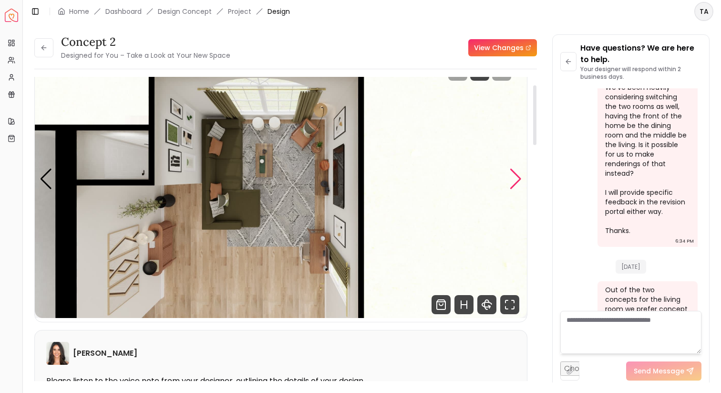
click at [521, 184] on div "Next slide" at bounding box center [515, 178] width 13 height 21
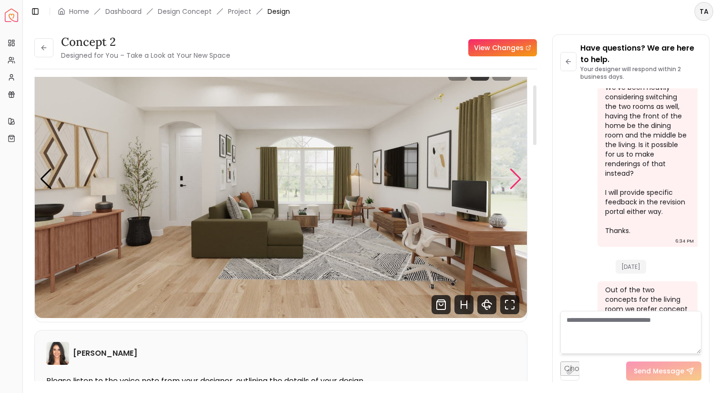
click at [518, 183] on div "Next slide" at bounding box center [515, 178] width 13 height 21
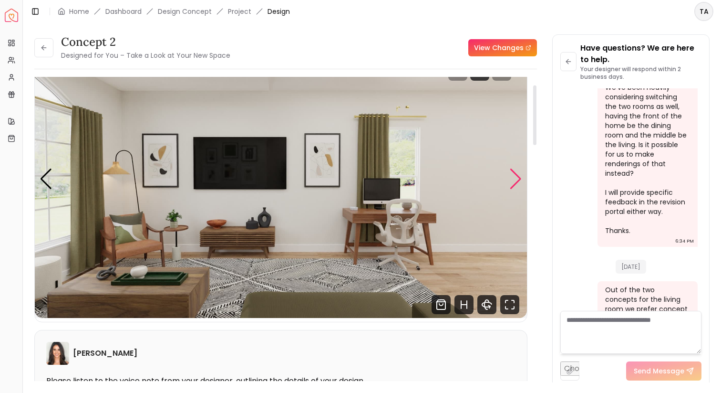
click at [518, 183] on div "Next slide" at bounding box center [515, 178] width 13 height 21
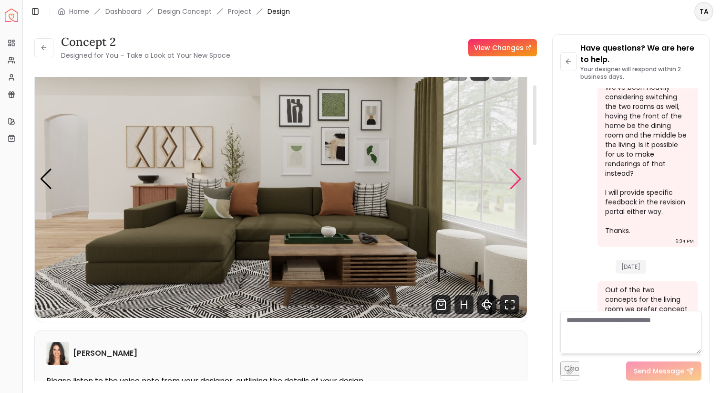
click at [518, 183] on div "Next slide" at bounding box center [515, 178] width 13 height 21
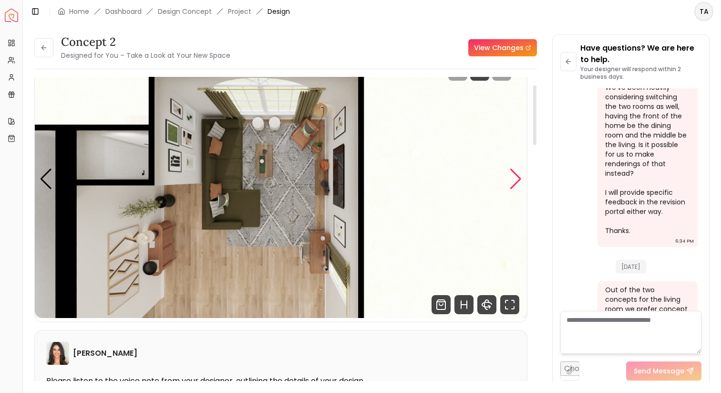
click at [518, 183] on div "Next slide" at bounding box center [515, 178] width 13 height 21
